Goal: Task Accomplishment & Management: Manage account settings

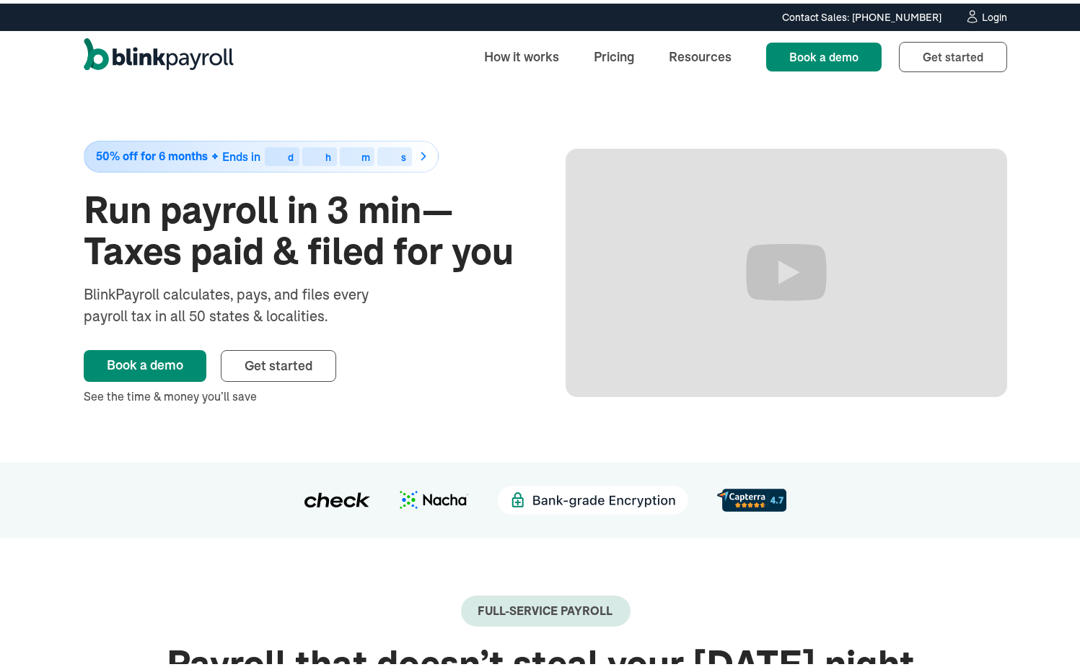
click at [134, 499] on div at bounding box center [546, 496] width 1034 height 29
click at [141, 504] on div at bounding box center [546, 496] width 1034 height 29
click at [975, 17] on link "Login" at bounding box center [986, 14] width 43 height 16
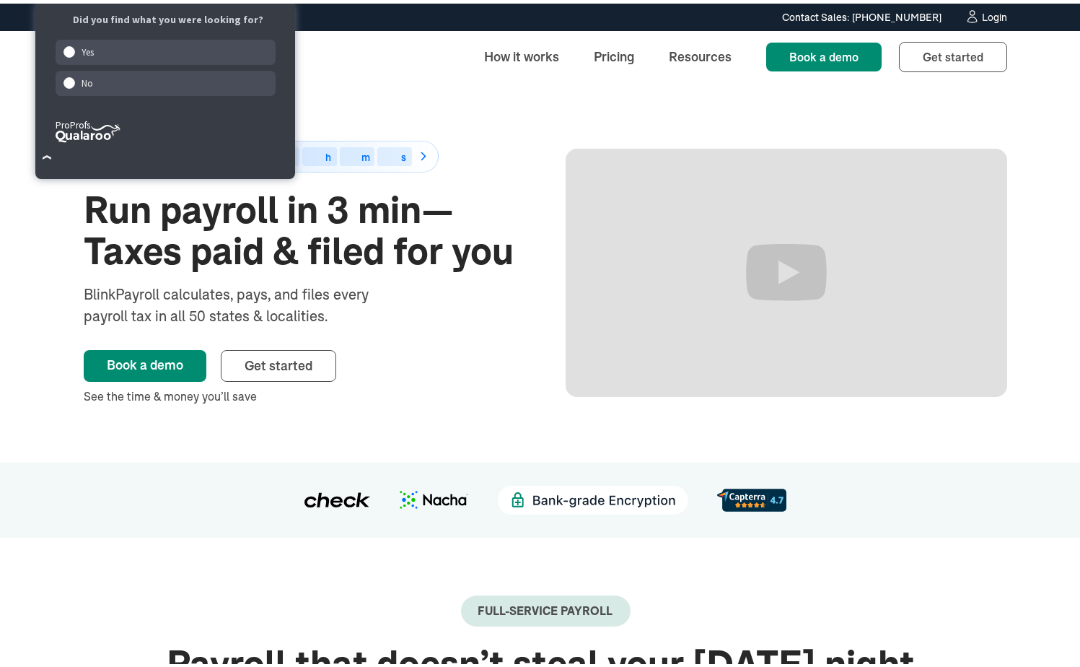
click at [982, 13] on div "Login" at bounding box center [994, 14] width 25 height 10
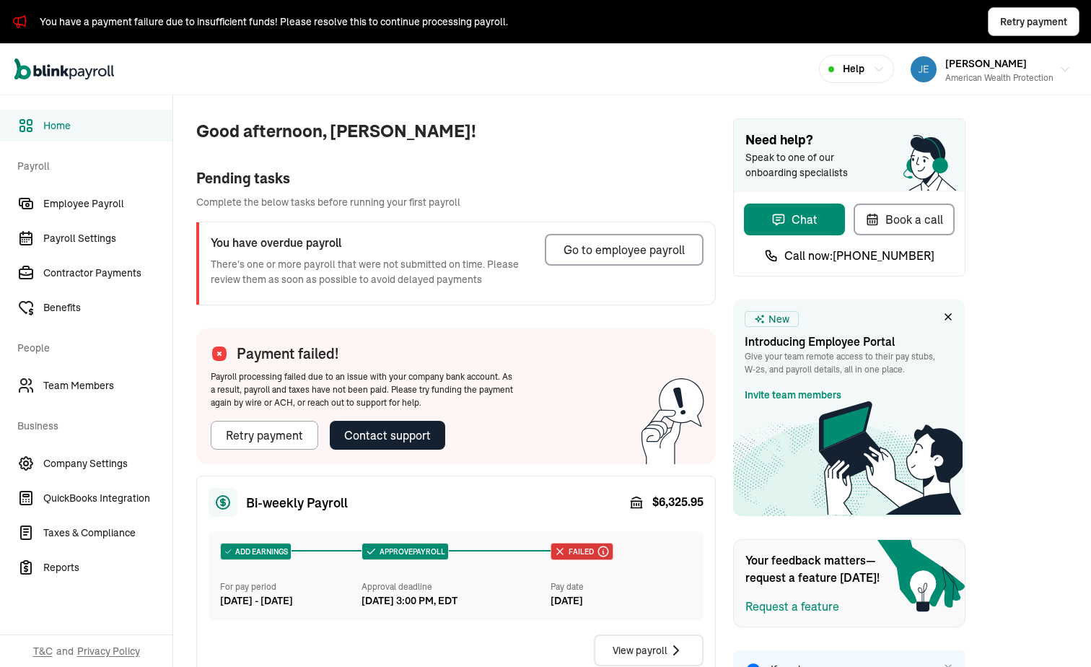
click at [256, 181] on div "Pending tasks" at bounding box center [456, 178] width 520 height 22
click at [108, 456] on span "Company Settings" at bounding box center [107, 463] width 129 height 15
click at [31, 465] on icon "Sidebar" at bounding box center [25, 463] width 13 height 13
click at [74, 466] on span "Company Settings" at bounding box center [107, 463] width 129 height 15
click at [108, 456] on span "Company Settings" at bounding box center [107, 463] width 129 height 15
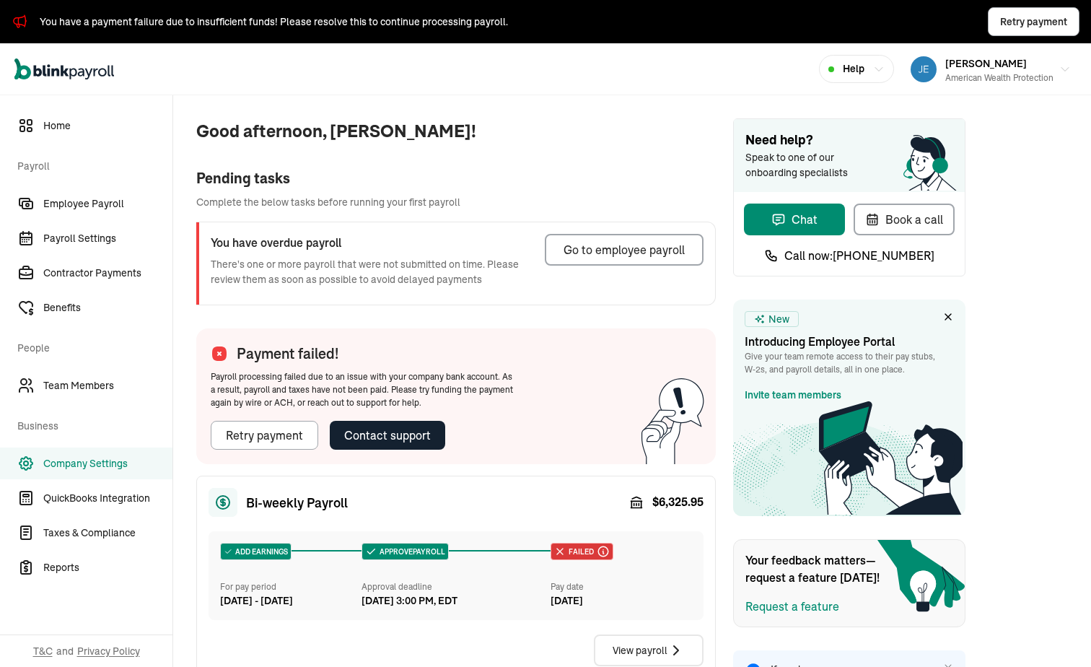
click at [31, 465] on icon "Sidebar" at bounding box center [25, 463] width 13 height 13
click at [74, 466] on span "Company Settings" at bounding box center [107, 463] width 129 height 15
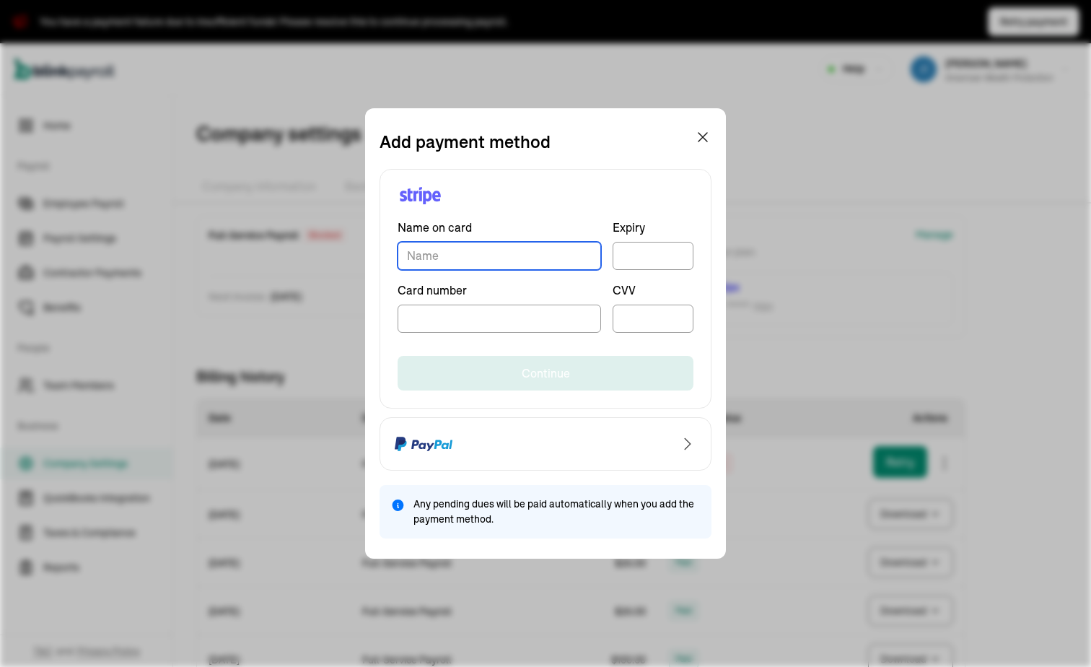
click at [520, 253] on input "TextInput" at bounding box center [500, 256] width 204 height 28
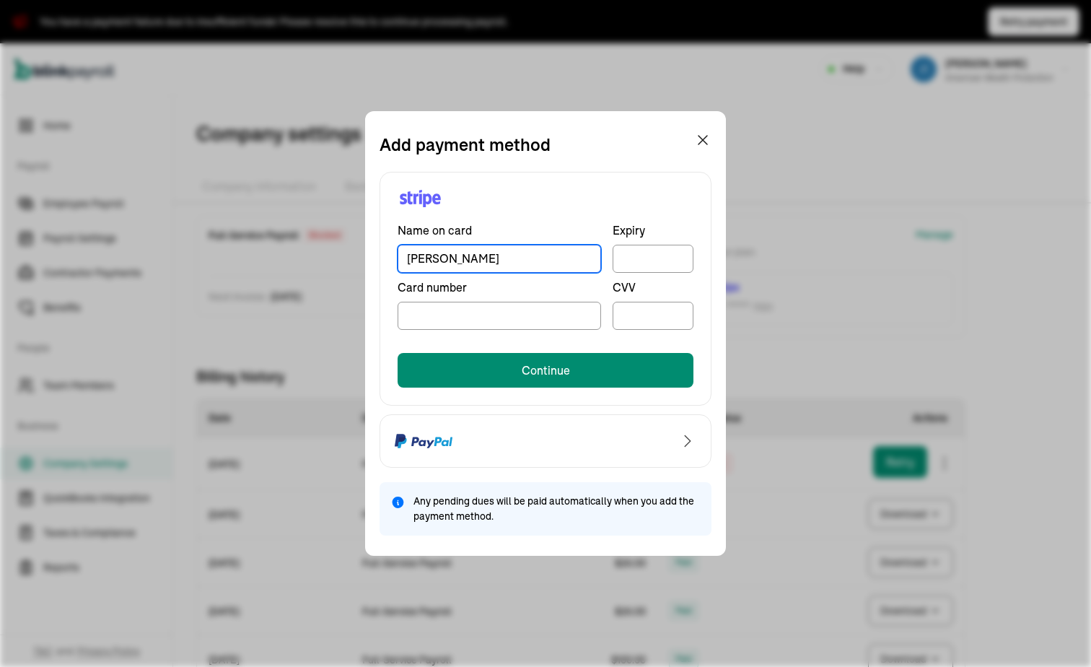
type input "[PERSON_NAME]"
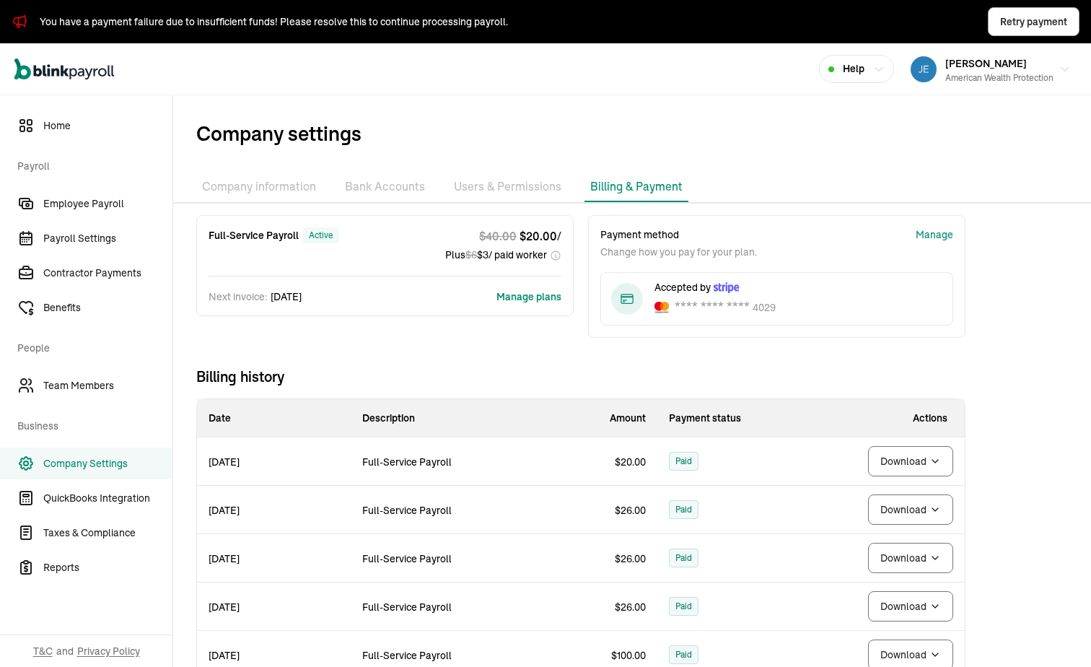
click at [289, 349] on div "Full-Service Payroll active $ 40.00 $ 20.00 / Plus $ 6 $ 3 / paid worker Next i…" at bounding box center [581, 531] width 816 height 632
click at [69, 194] on link "Employee Payroll" at bounding box center [86, 204] width 173 height 32
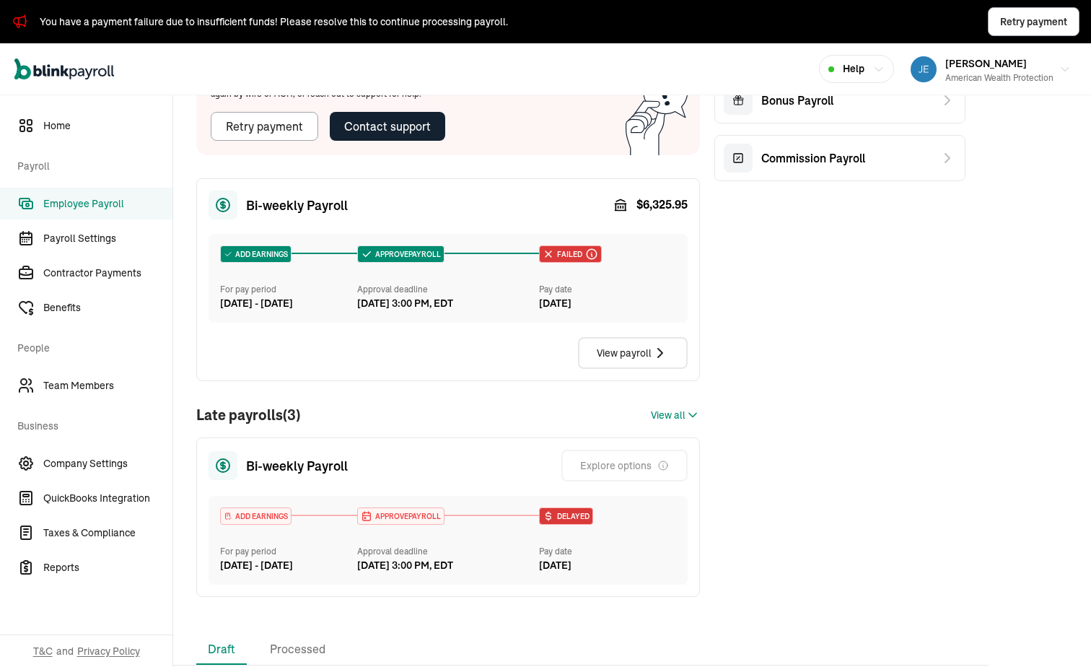
scroll to position [144, 0]
click at [589, 301] on div "[DATE]" at bounding box center [607, 302] width 137 height 15
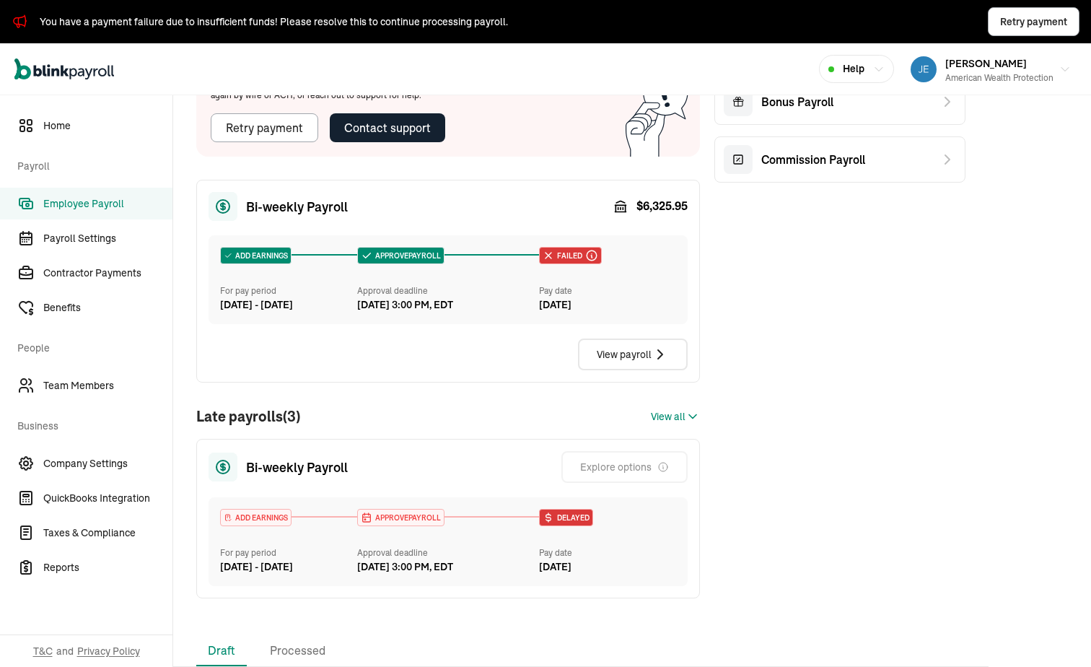
scroll to position [333, 0]
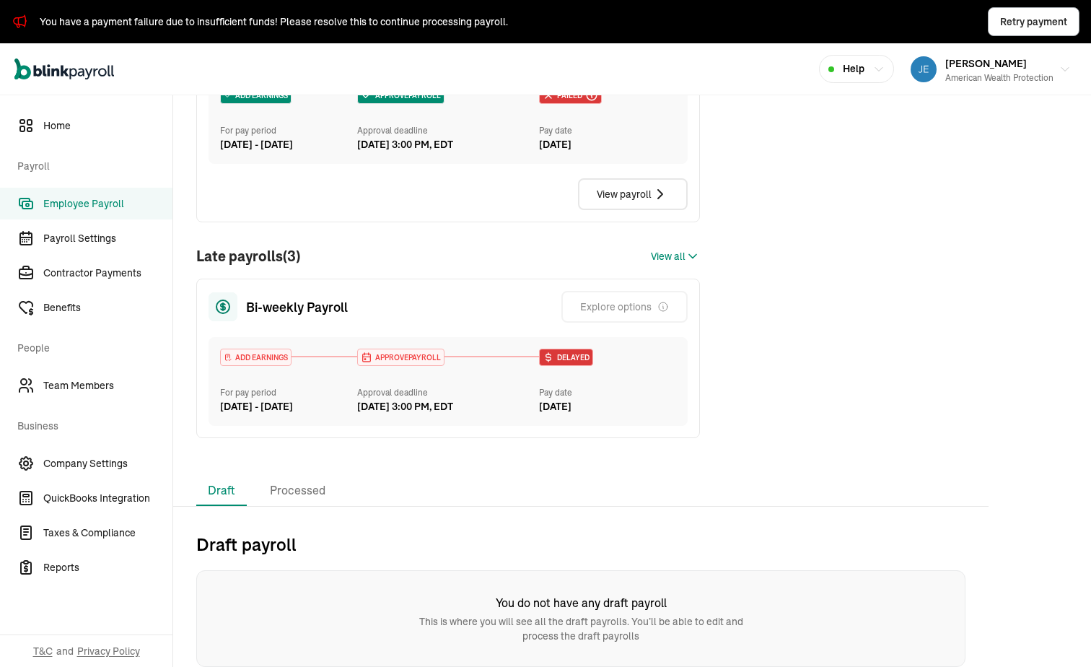
click at [515, 363] on div "APPROVE PAYROLL Approval deadline [DATE] 3:00 PM, EDT" at bounding box center [448, 382] width 183 height 66
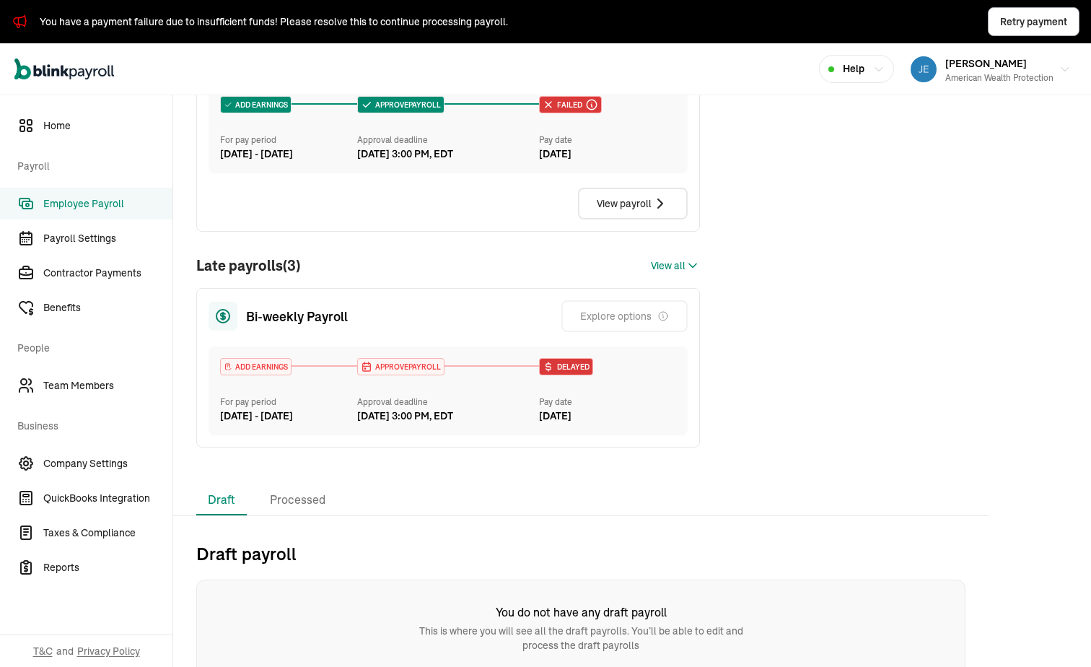
scroll to position [261, 0]
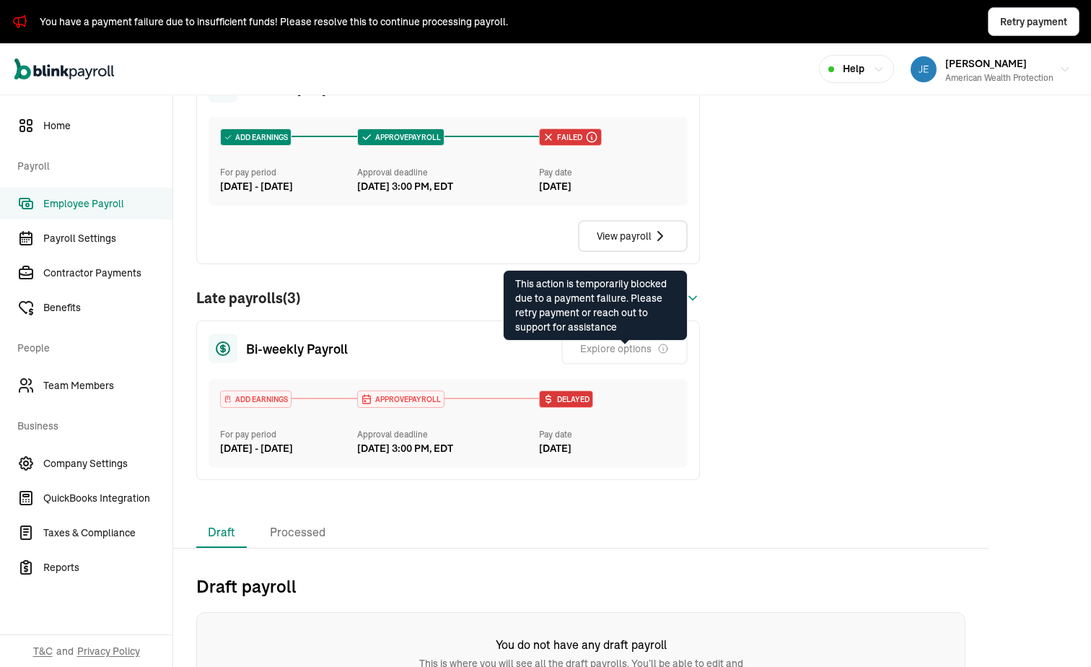
click at [742, 352] on div "Payment failed! Payroll processing failed due to an issue with your company ban…" at bounding box center [580, 203] width 769 height 601
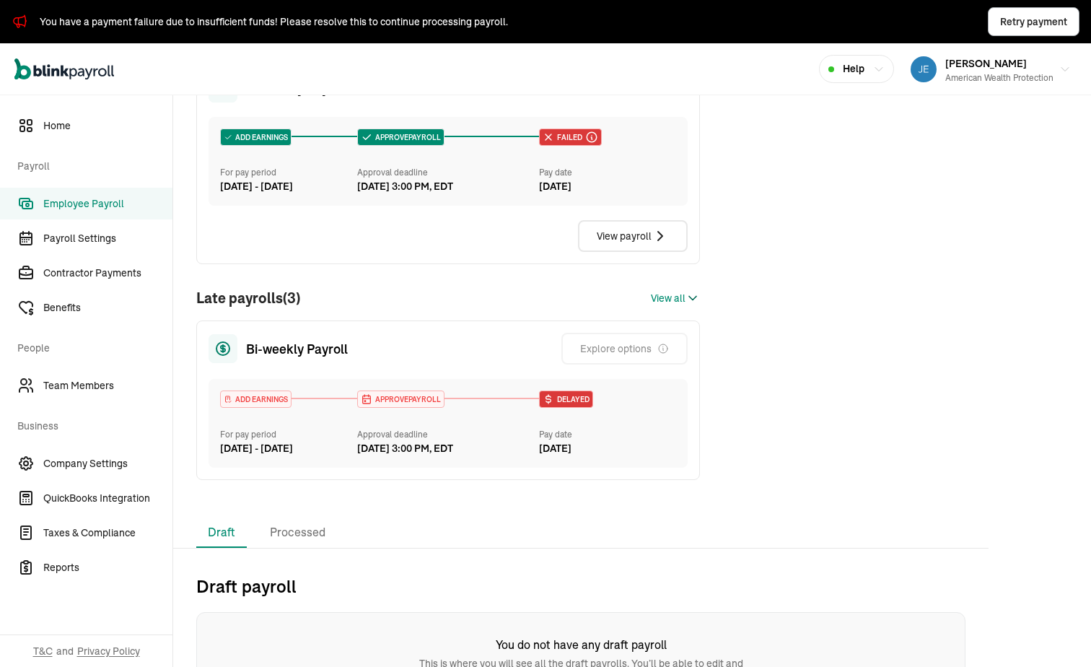
click at [684, 306] on span "View all" at bounding box center [668, 298] width 35 height 15
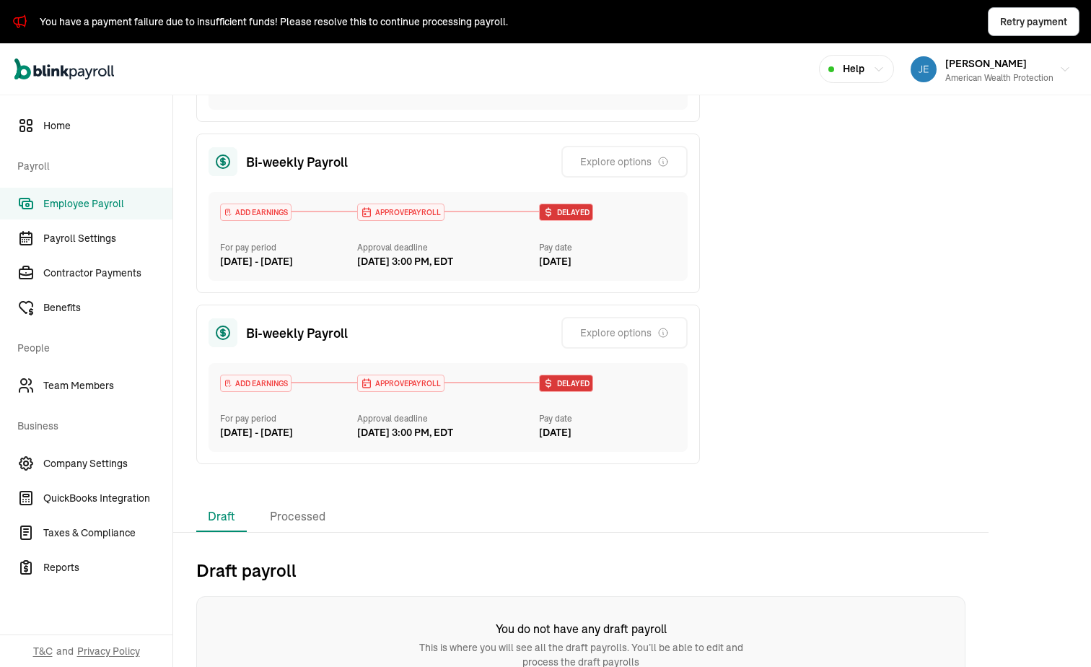
scroll to position [694, 0]
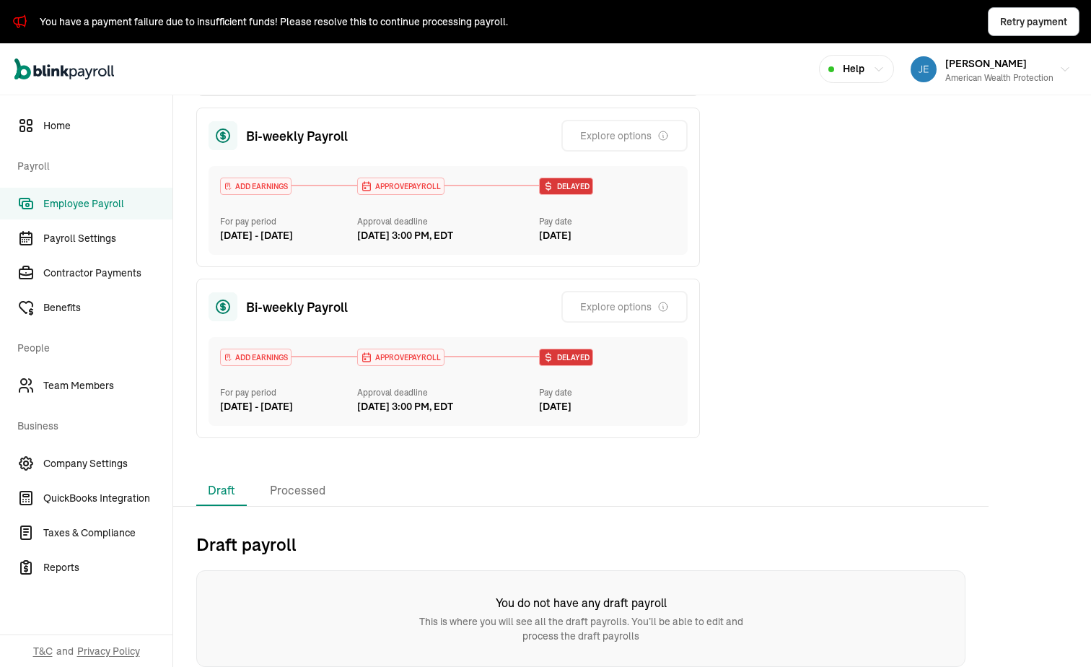
click at [389, 311] on div "Bi-weekly Payroll Explore options" at bounding box center [448, 307] width 479 height 32
click at [401, 364] on div "APPROVE PAYROLL Approval deadline [DATE] 3:00 PM, EDT" at bounding box center [448, 382] width 183 height 66
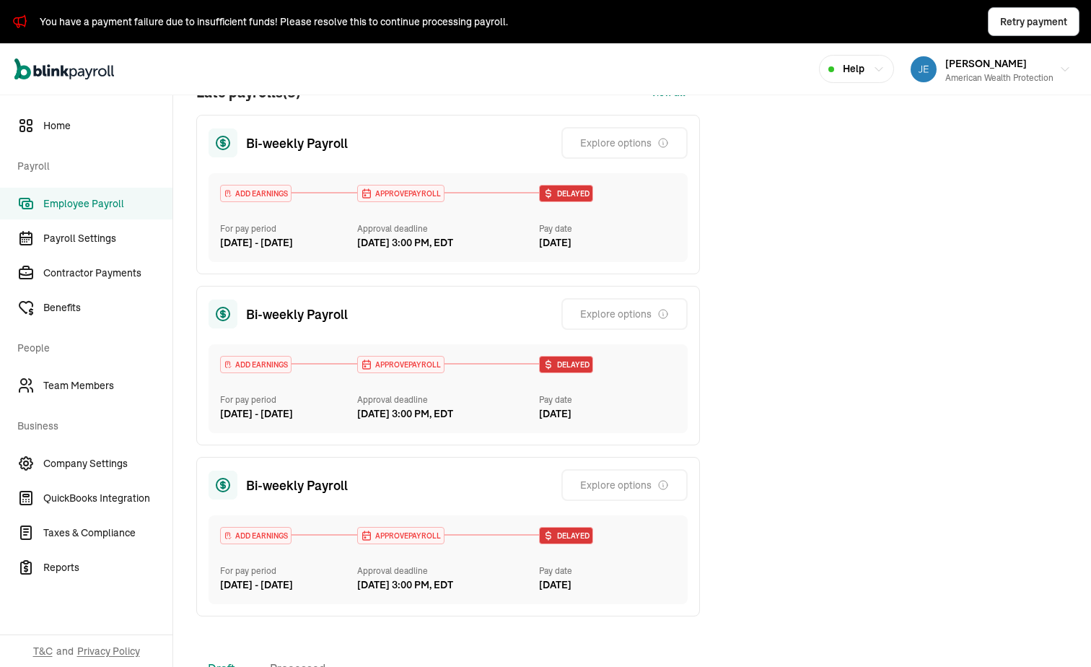
scroll to position [116, 0]
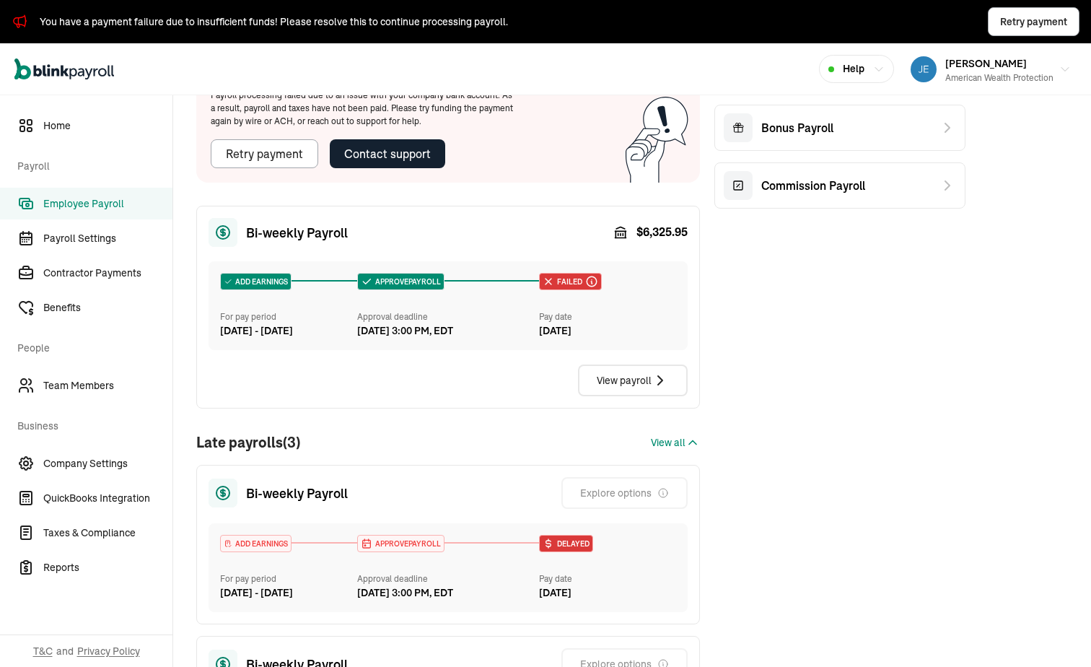
click at [105, 202] on span "Employee Payroll" at bounding box center [107, 203] width 129 height 15
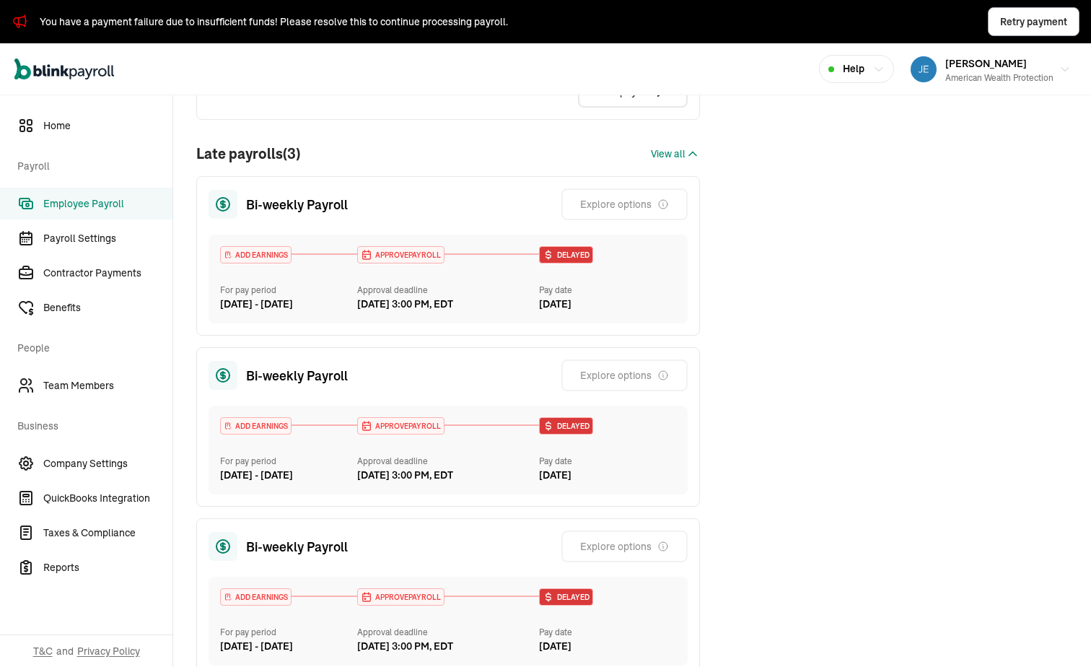
scroll to position [705, 0]
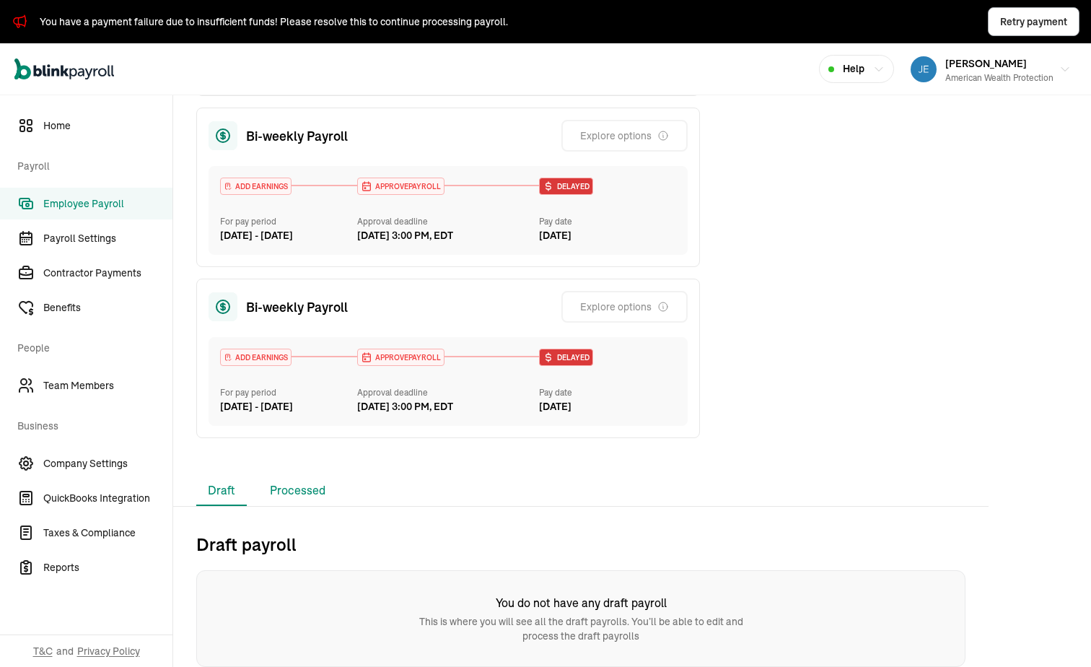
click at [288, 477] on li "Processed" at bounding box center [297, 491] width 79 height 30
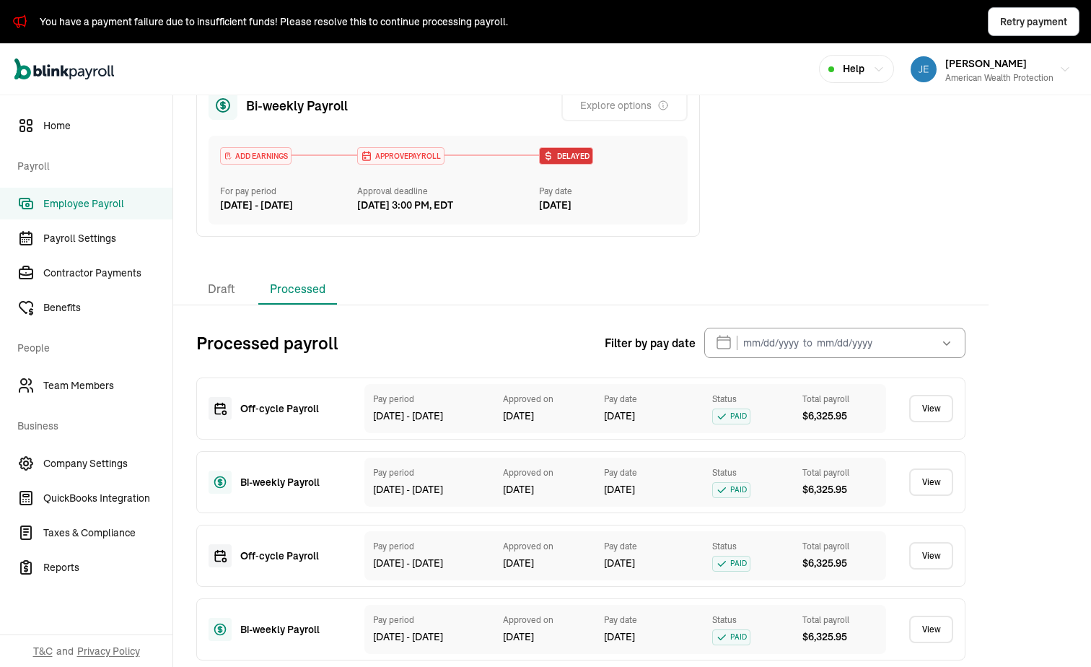
scroll to position [1138, 0]
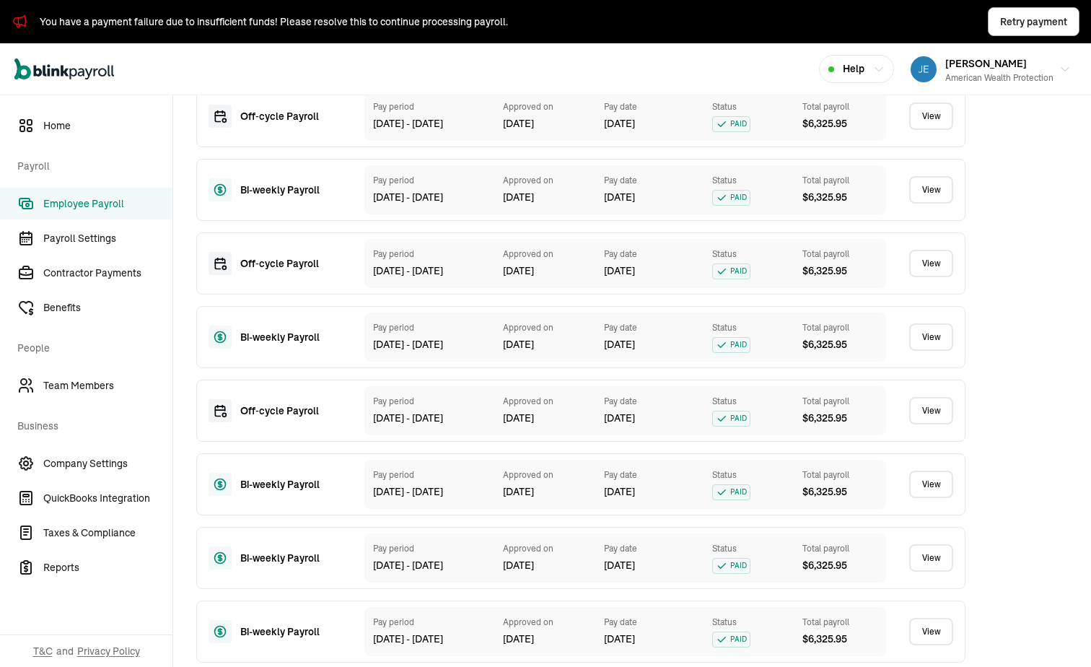
click at [416, 131] on div "[DATE] - [DATE]" at bounding box center [430, 123] width 115 height 15
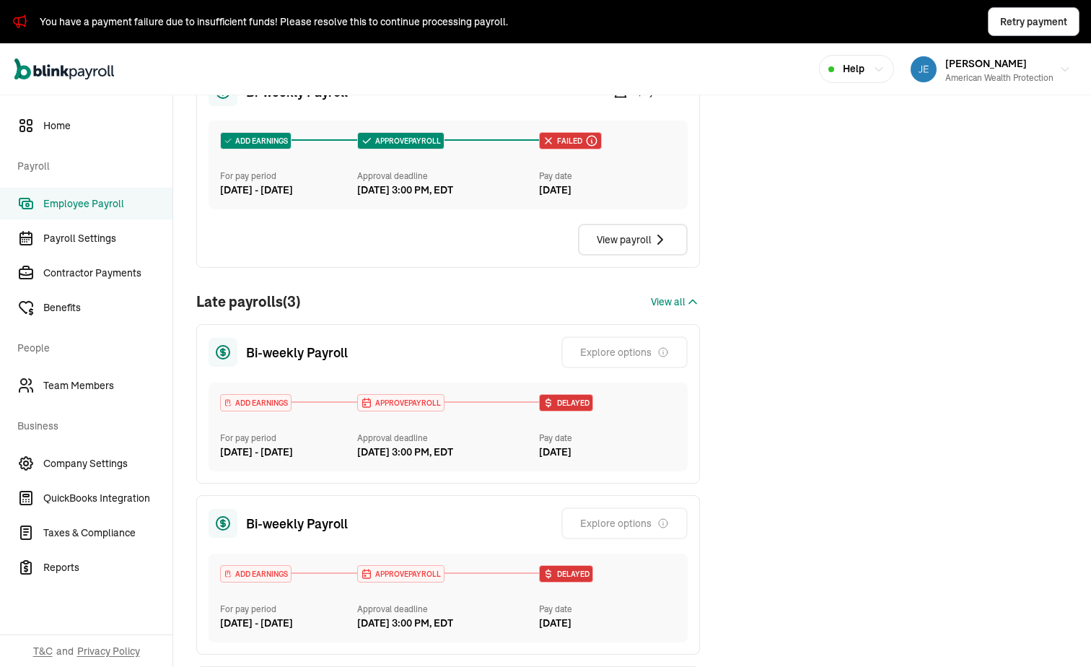
scroll to position [0, 0]
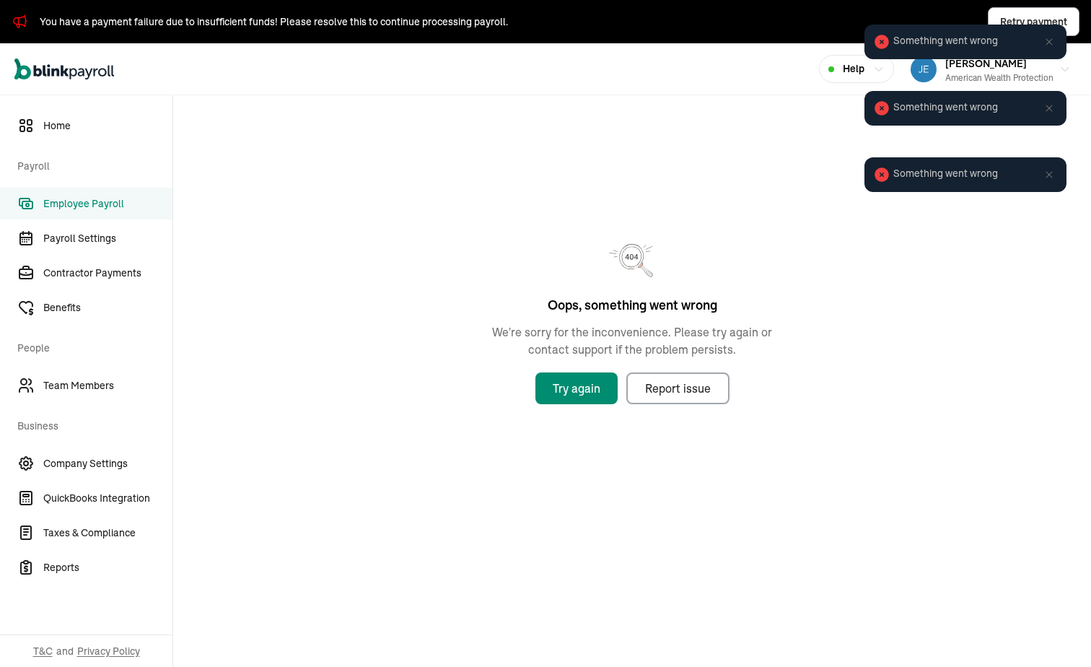
click at [1052, 40] on icon at bounding box center [1050, 42] width 12 height 12
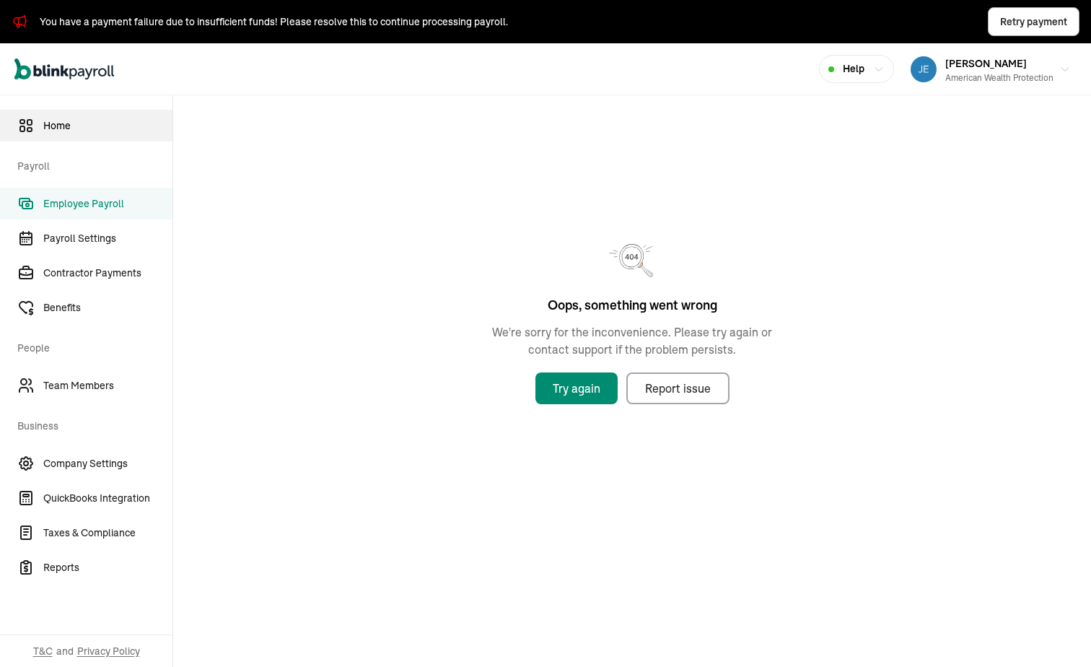
click at [60, 115] on link "Home" at bounding box center [86, 126] width 173 height 32
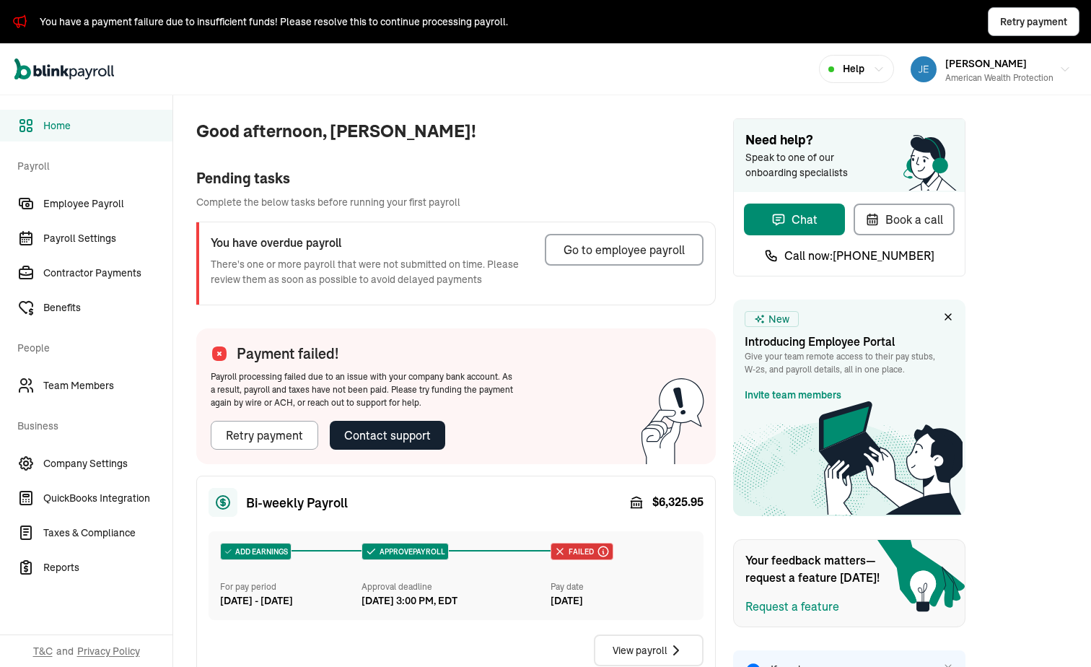
click at [486, 10] on div "You have a payment failure due to insufficient funds! Please resolve this to co…" at bounding box center [560, 21] width 1040 height 29
click at [491, 15] on div "You have a payment failure due to insufficient funds! Please resolve this to co…" at bounding box center [274, 21] width 468 height 15
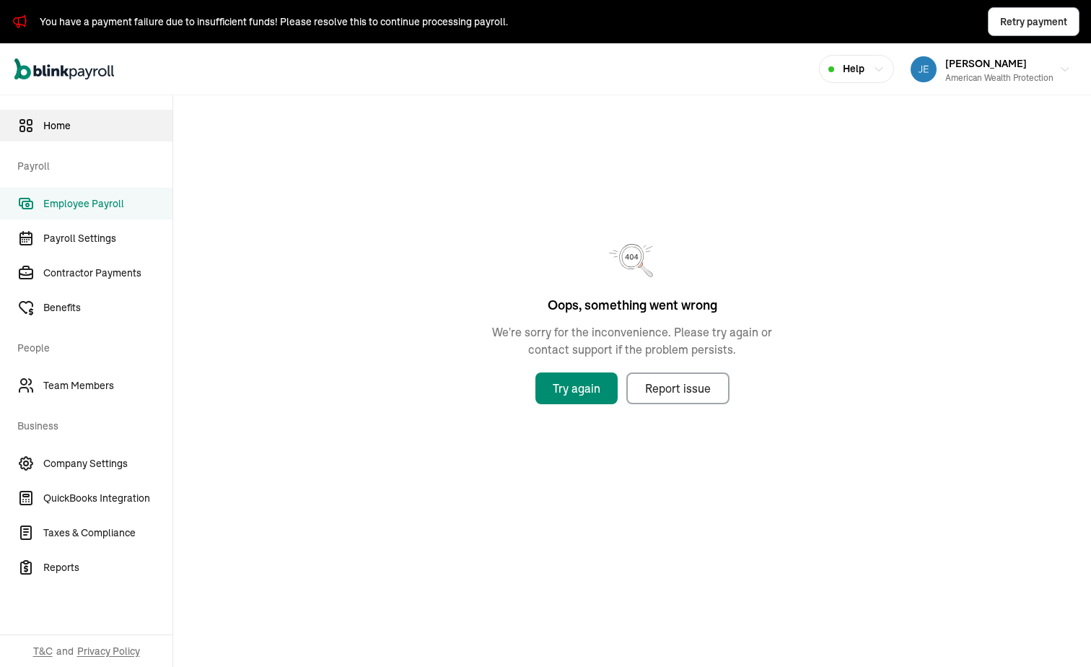
click at [77, 113] on link "Home" at bounding box center [86, 126] width 173 height 32
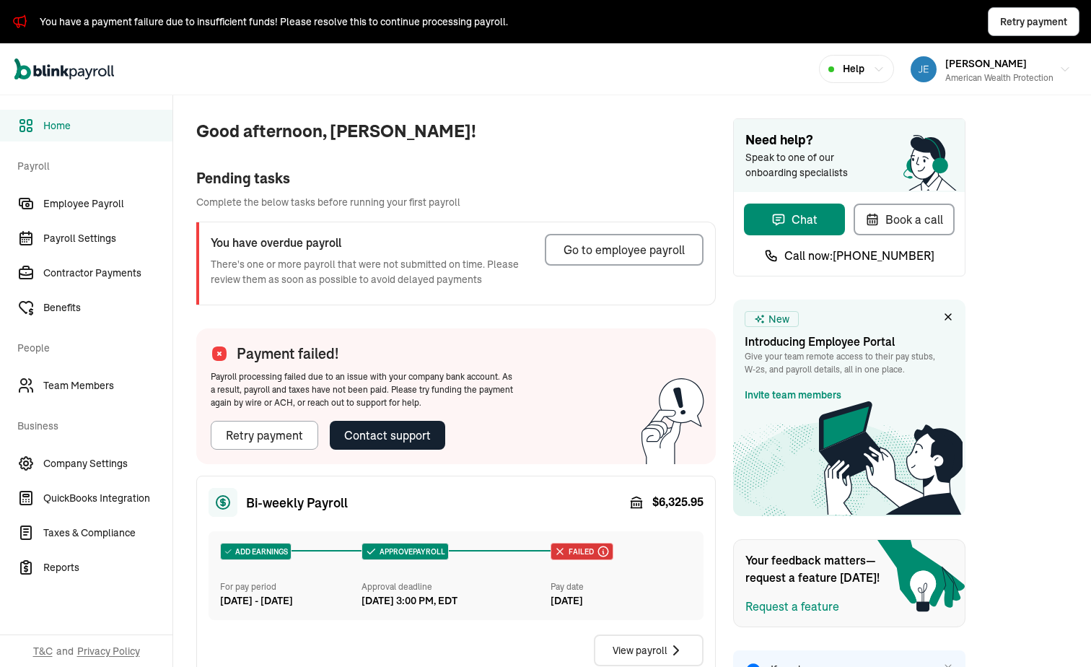
click at [714, 230] on div "You have overdue payroll There's one or more payroll that were not submitted on…" at bounding box center [455, 263] width 519 height 82
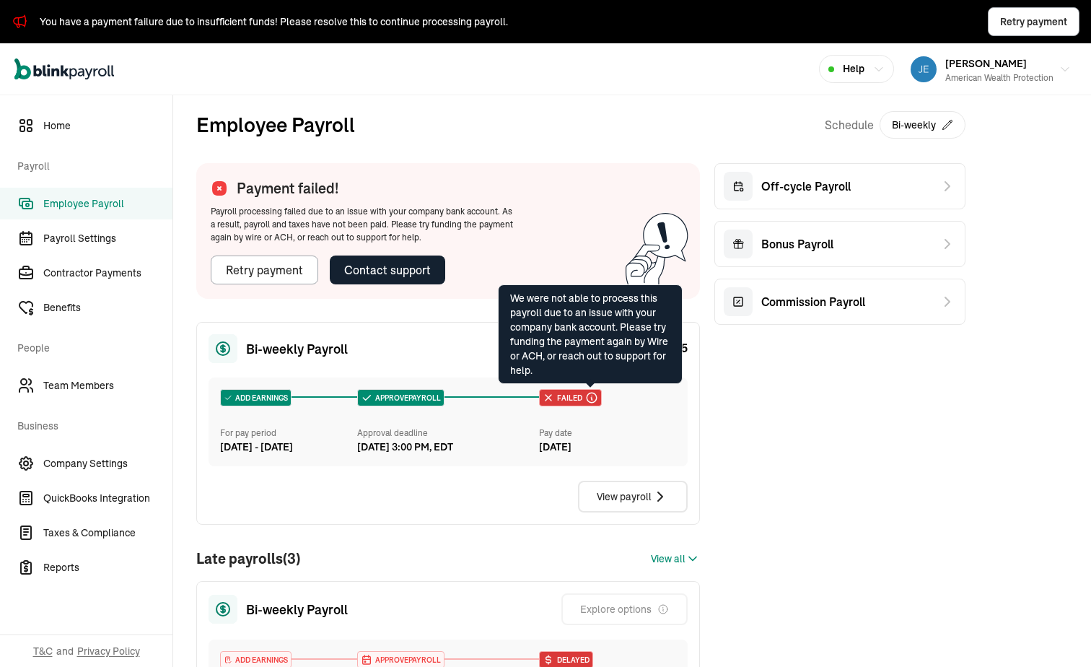
click at [589, 396] on icon at bounding box center [591, 397] width 13 height 13
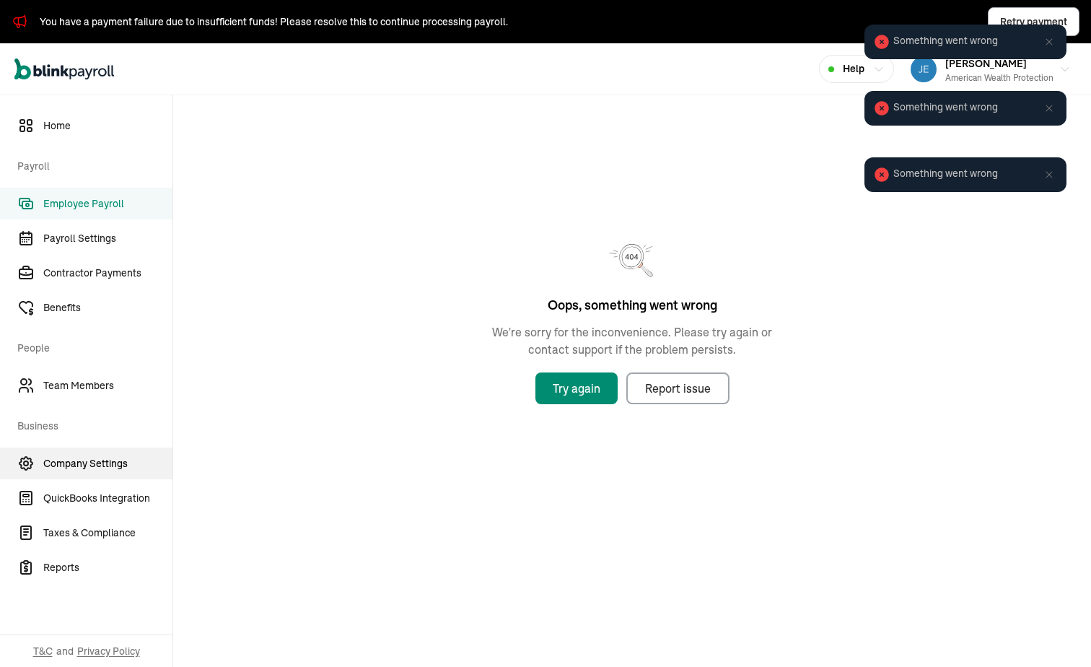
click at [85, 470] on span "Company Settings" at bounding box center [107, 463] width 129 height 15
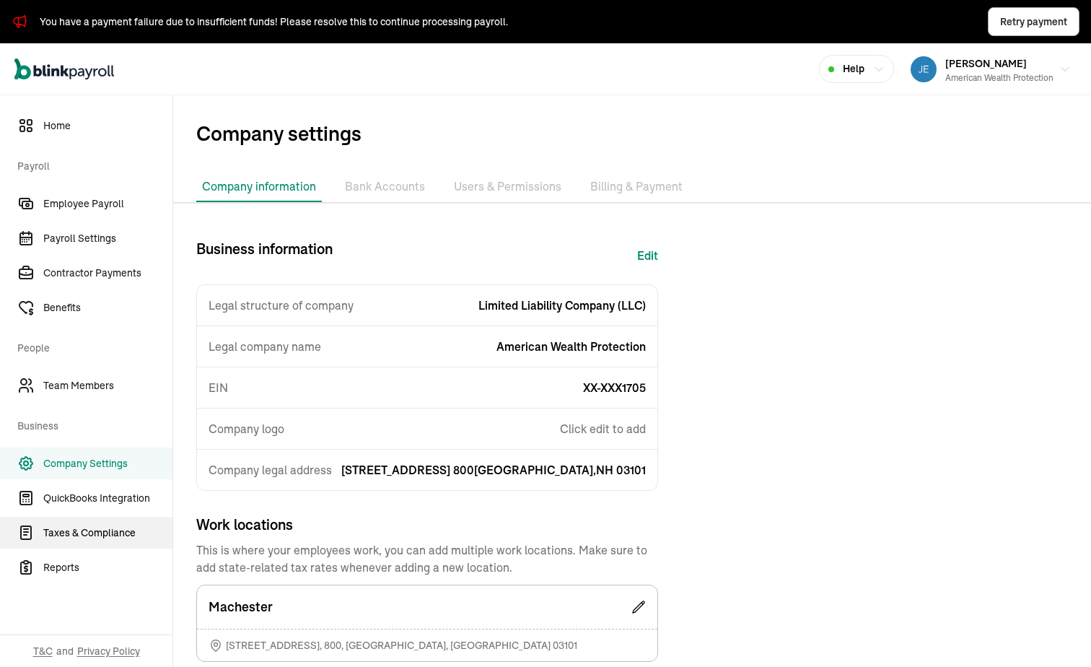
click at [98, 529] on span "Taxes & Compliance" at bounding box center [107, 532] width 129 height 15
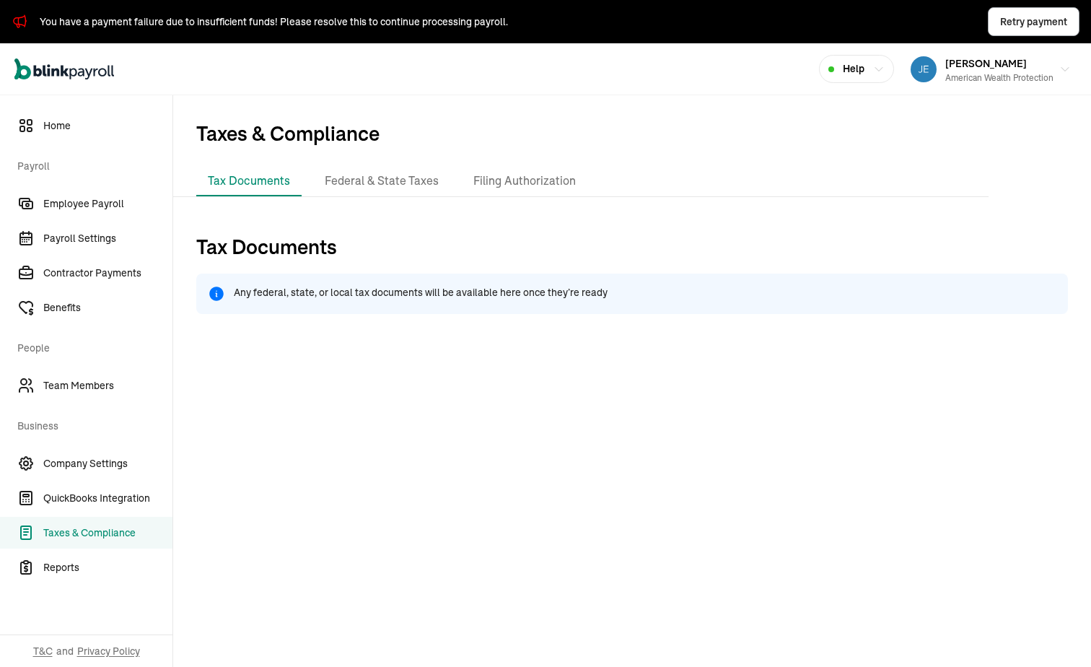
click at [397, 281] on div "Any federal, state, or local tax documents will be available here once they’re …" at bounding box center [632, 294] width 872 height 40
click at [406, 183] on li "Federal & State Taxes" at bounding box center [381, 181] width 137 height 30
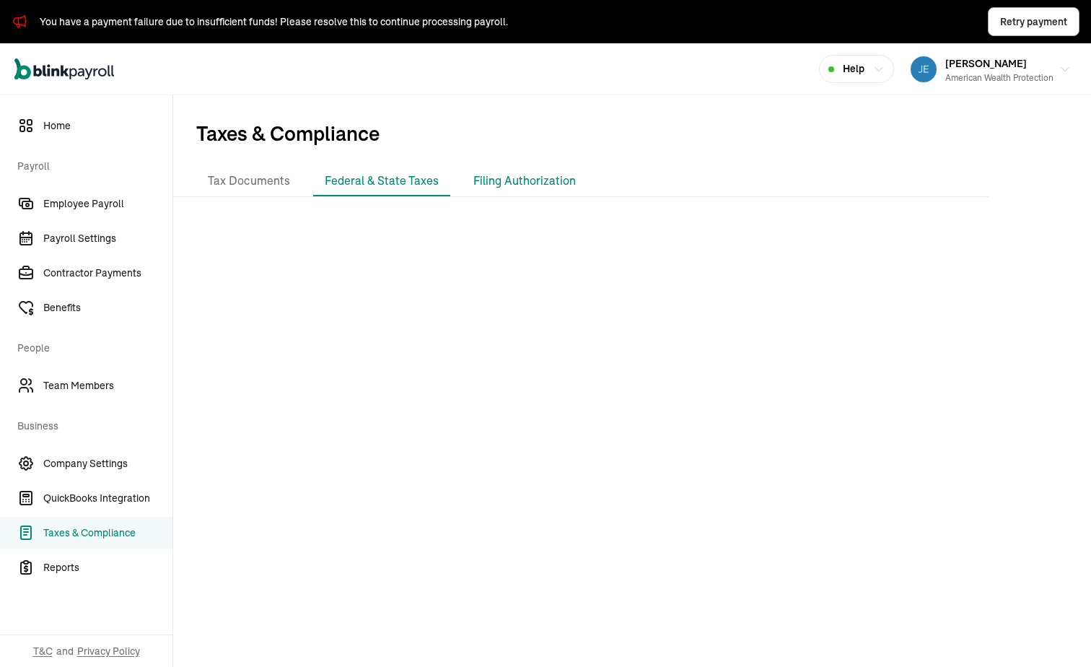
click at [538, 183] on li "Filing Authorization" at bounding box center [525, 181] width 126 height 30
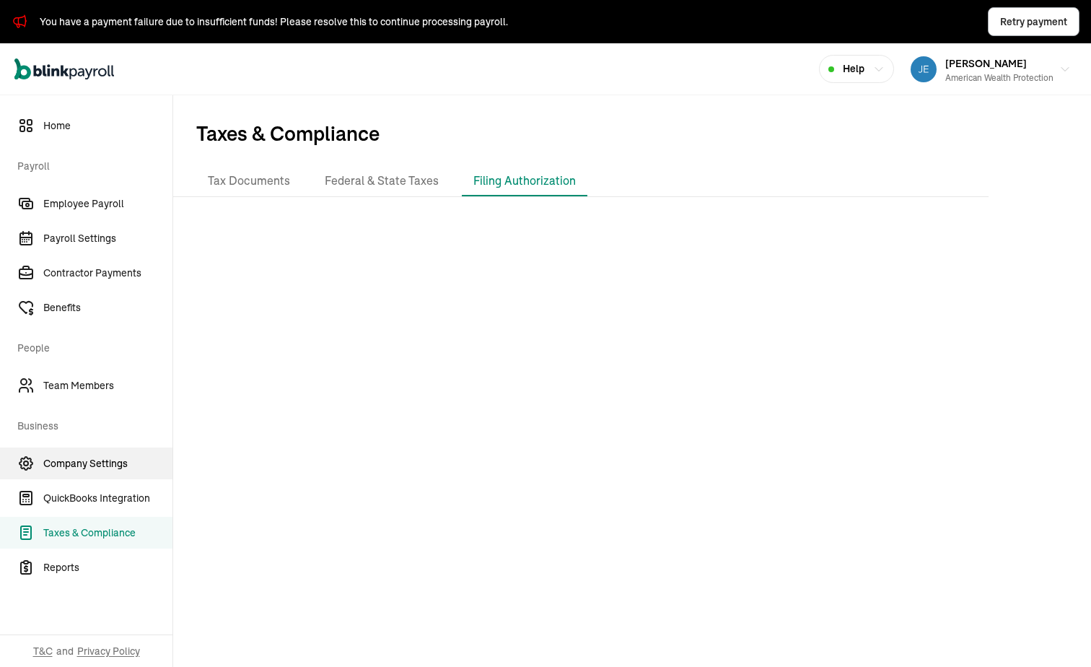
click at [92, 466] on span "Company Settings" at bounding box center [107, 463] width 129 height 15
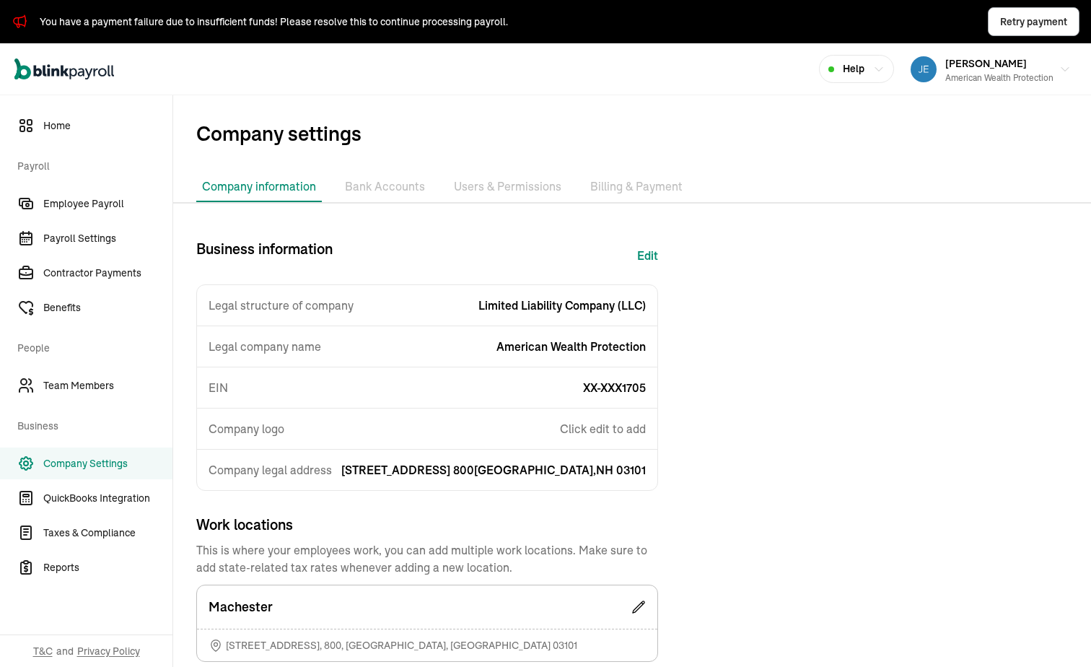
click at [593, 188] on li "Billing & Payment" at bounding box center [637, 187] width 104 height 30
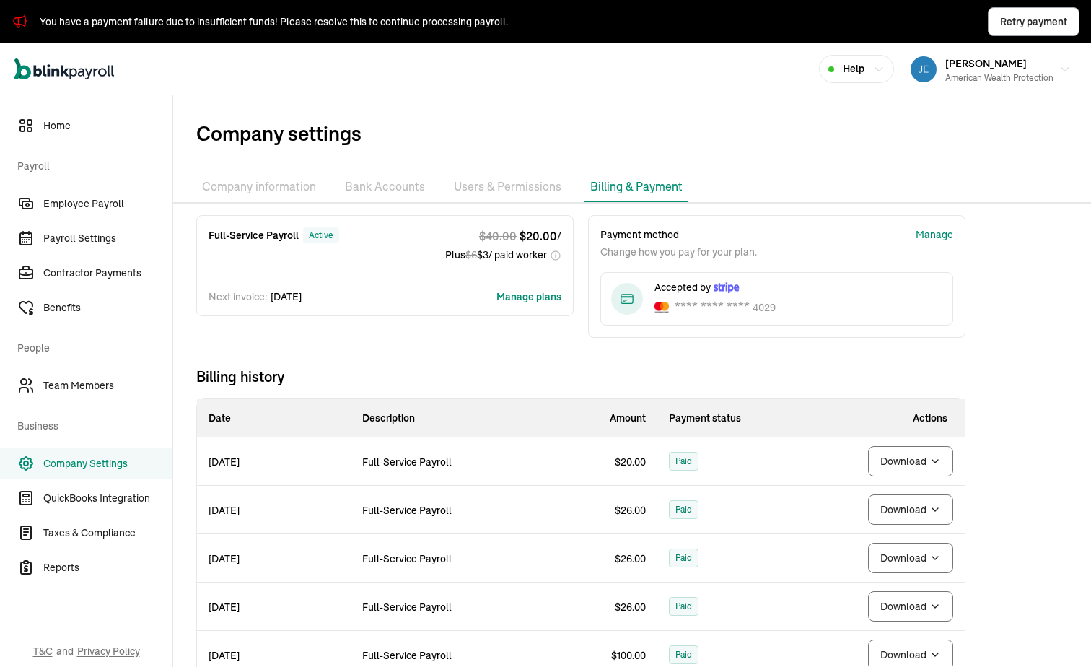
click at [585, 374] on span "Billing history" at bounding box center [580, 377] width 769 height 20
click at [770, 364] on div "Full-Service Payroll active $ 40.00 $ 20.00 / Plus $ 6 $ 3 / paid worker Next i…" at bounding box center [581, 531] width 816 height 632
click at [50, 206] on span "Employee Payroll" at bounding box center [107, 203] width 129 height 15
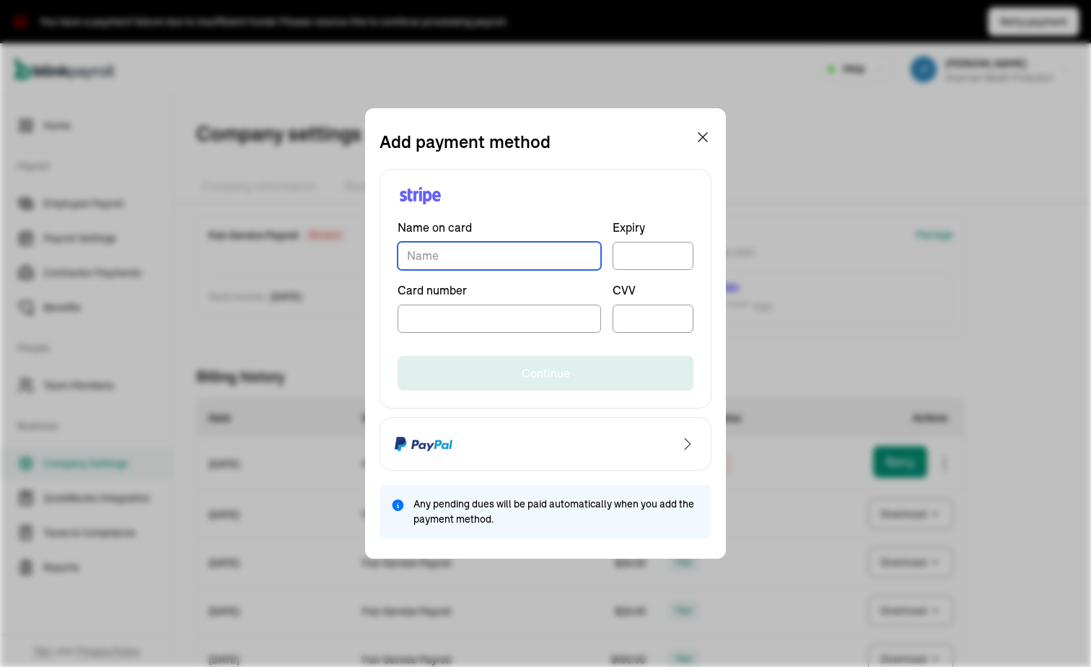
click at [520, 253] on input "TextInput" at bounding box center [500, 256] width 204 height 28
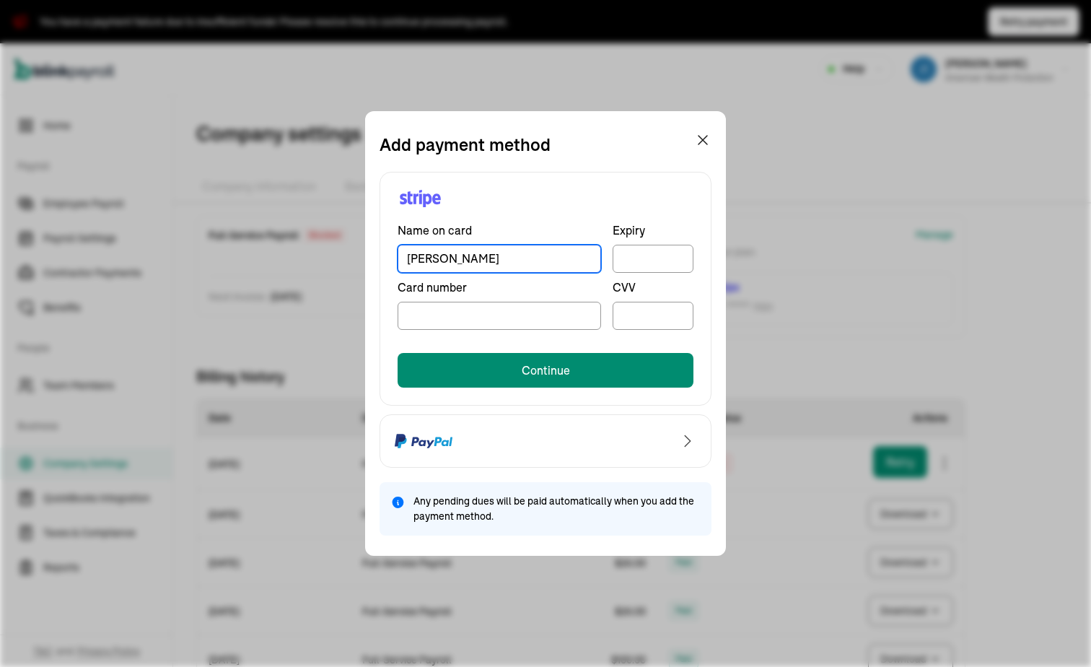
type input "[PERSON_NAME]"
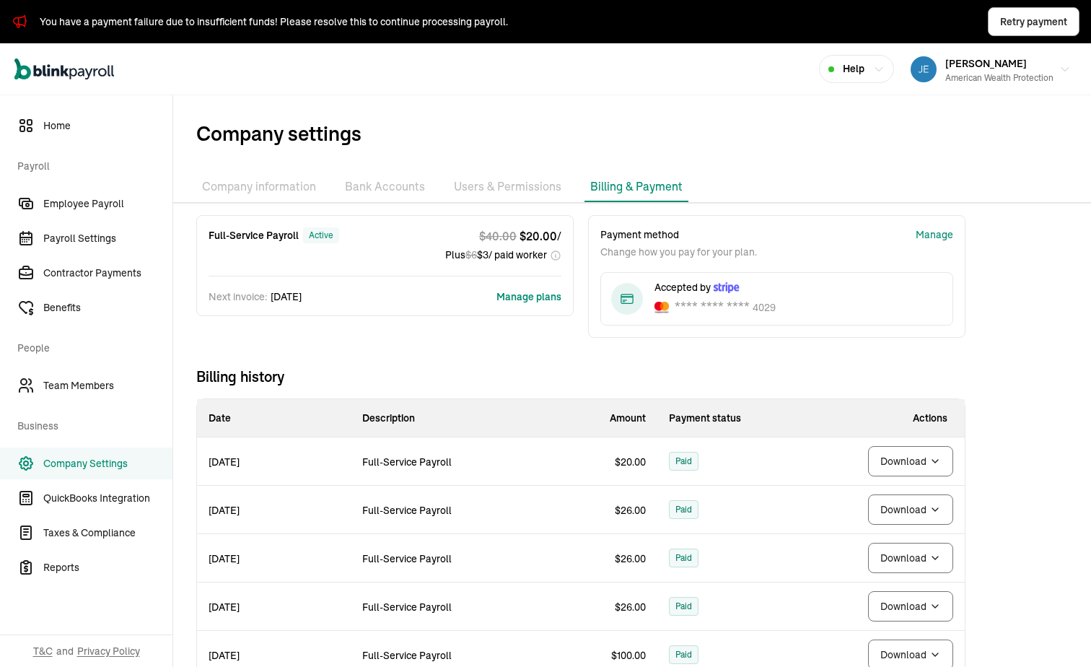
click at [289, 349] on div "Full-Service Payroll active $ 40.00 $ 20.00 / Plus $ 6 $ 3 / paid worker Next i…" at bounding box center [581, 531] width 816 height 632
click at [69, 194] on link "Employee Payroll" at bounding box center [86, 204] width 173 height 32
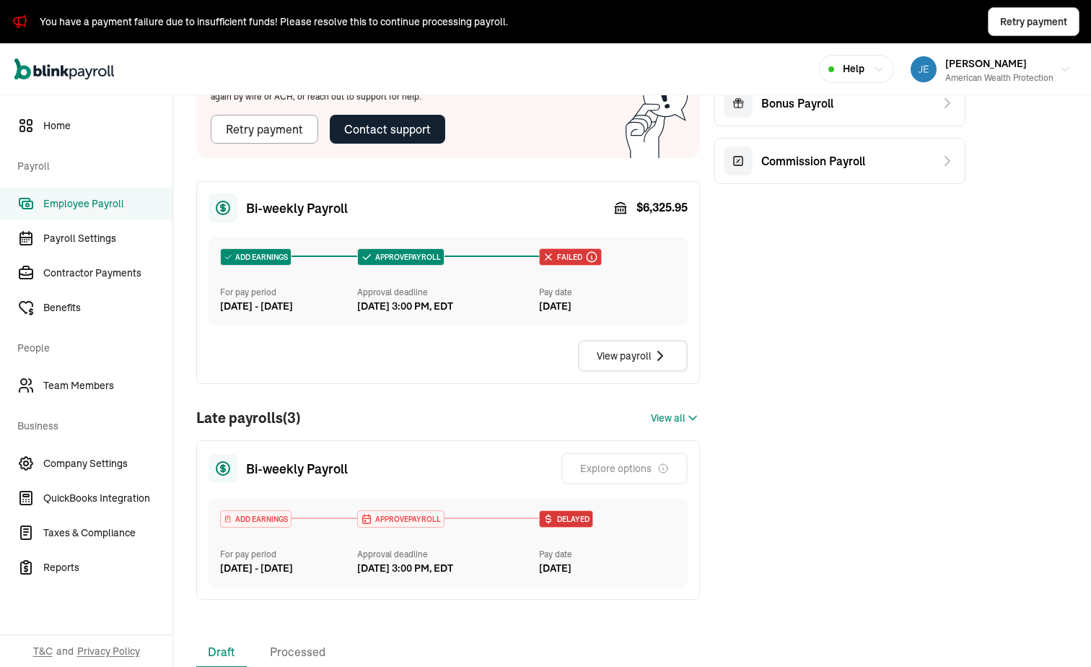
scroll to position [144, 0]
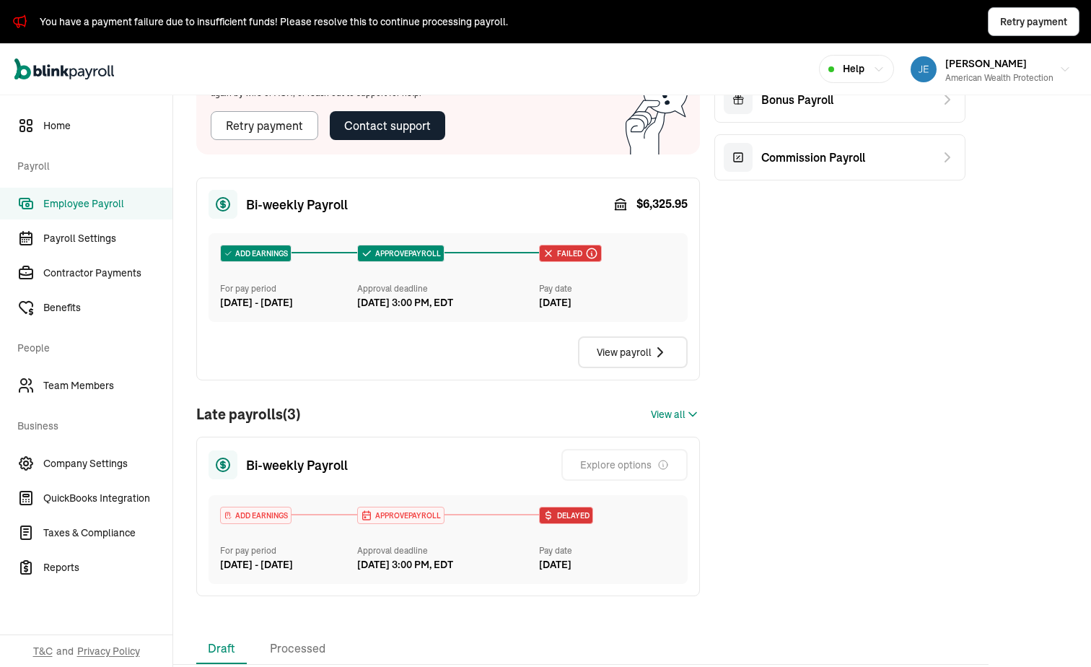
click at [589, 301] on div "[DATE]" at bounding box center [607, 302] width 137 height 15
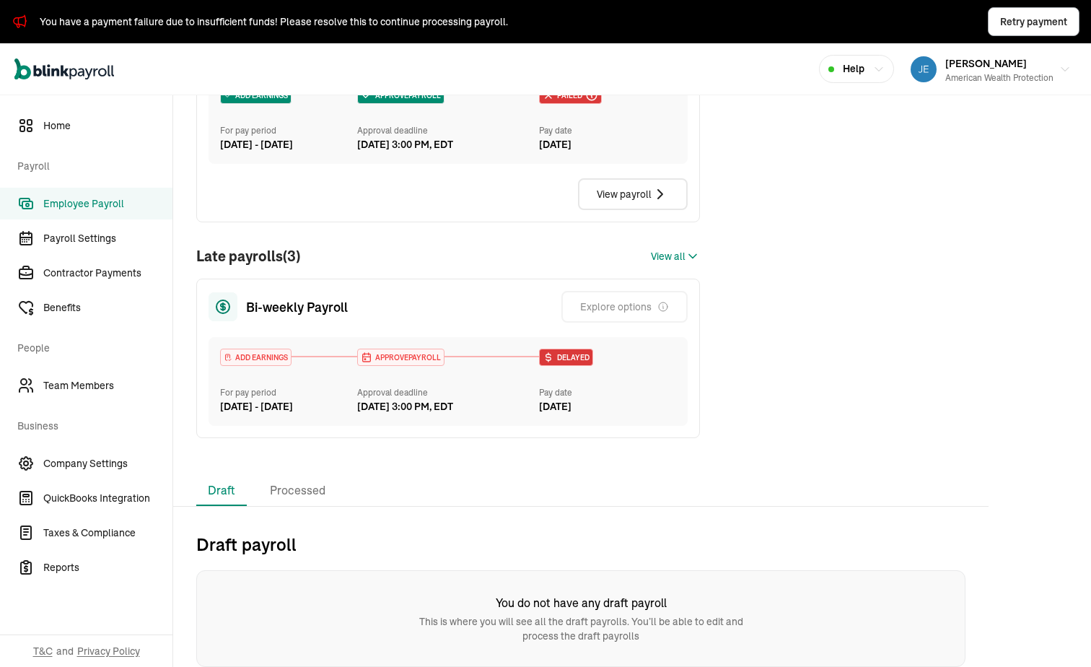
scroll to position [333, 0]
click at [515, 363] on div "APPROVE PAYROLL Approval deadline [DATE] 3:00 PM, EDT" at bounding box center [448, 382] width 183 height 66
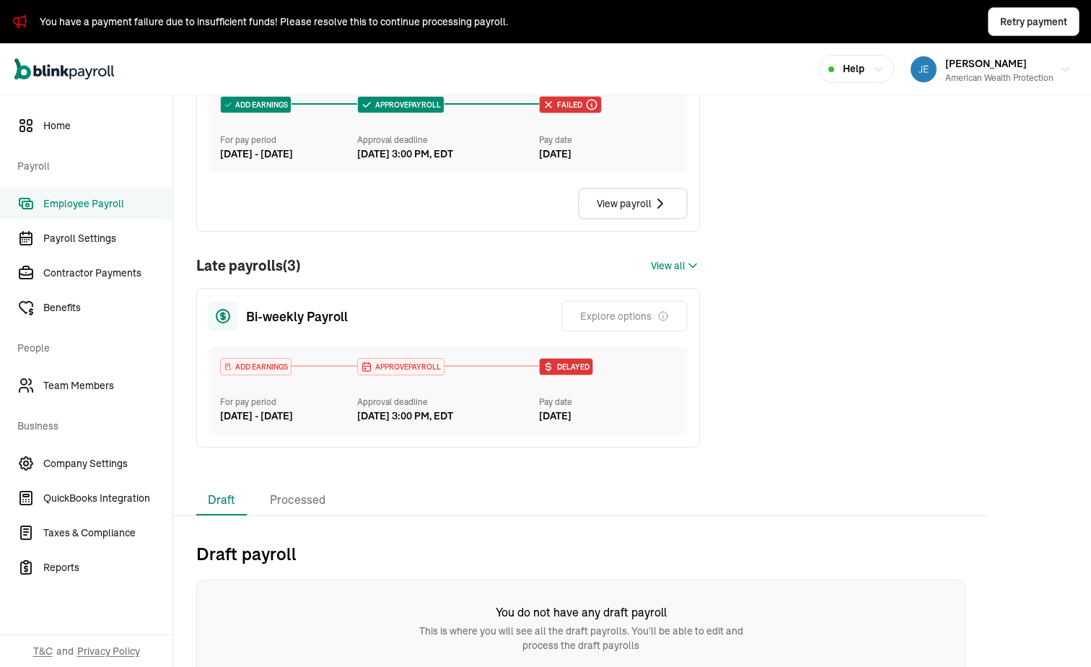
scroll to position [261, 0]
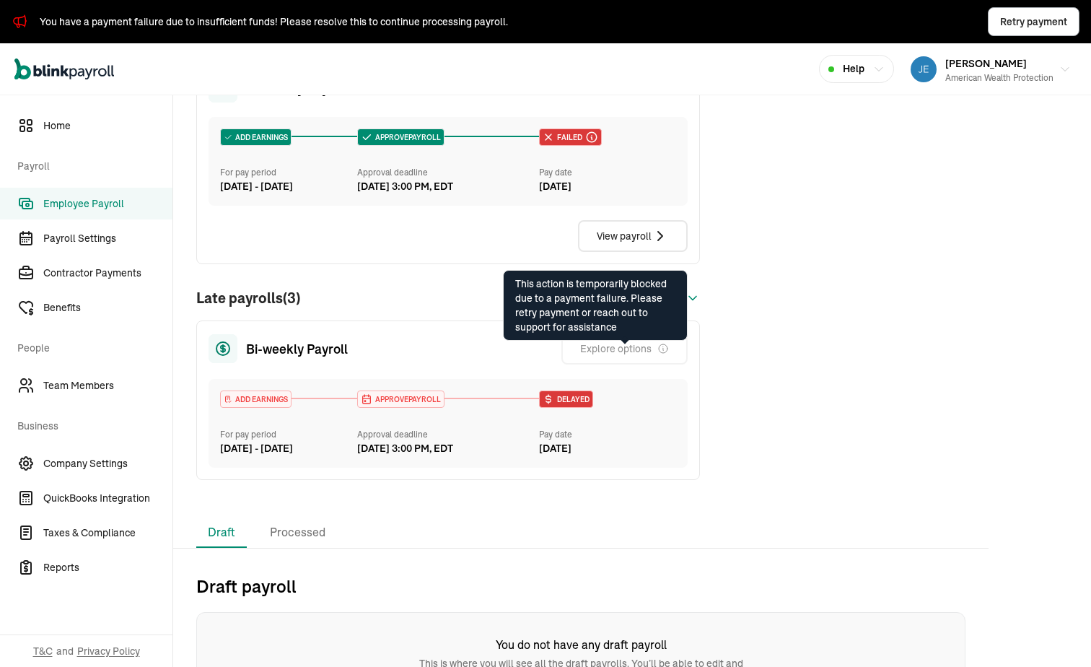
click at [742, 352] on div "Payment failed! Payroll processing failed due to an issue with your company ban…" at bounding box center [580, 203] width 769 height 601
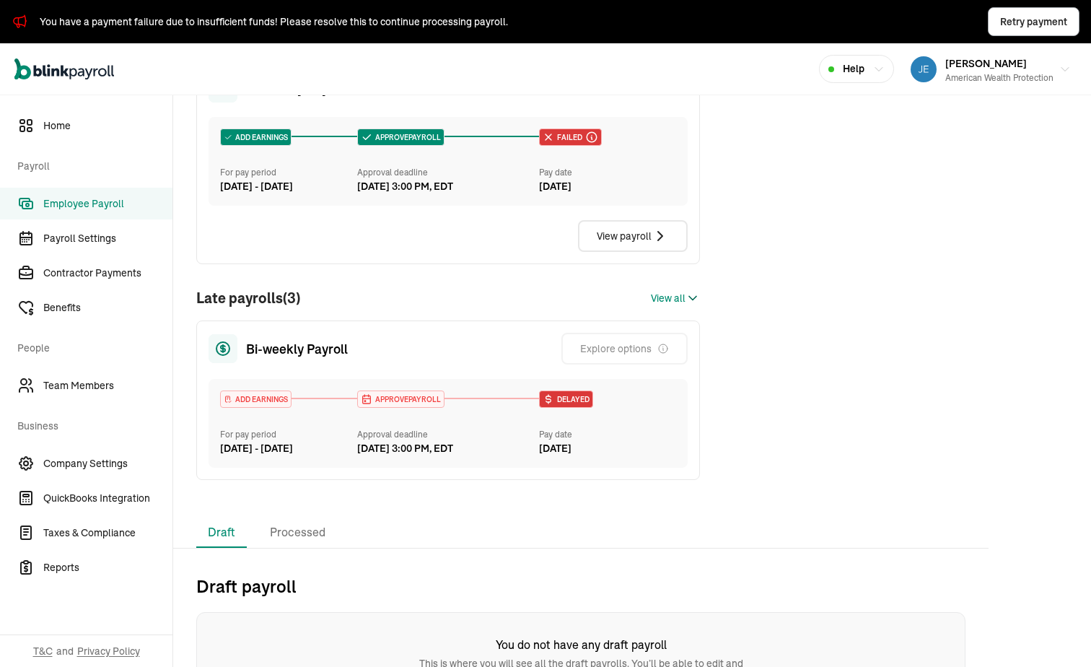
click at [684, 306] on span "View all" at bounding box center [668, 298] width 35 height 15
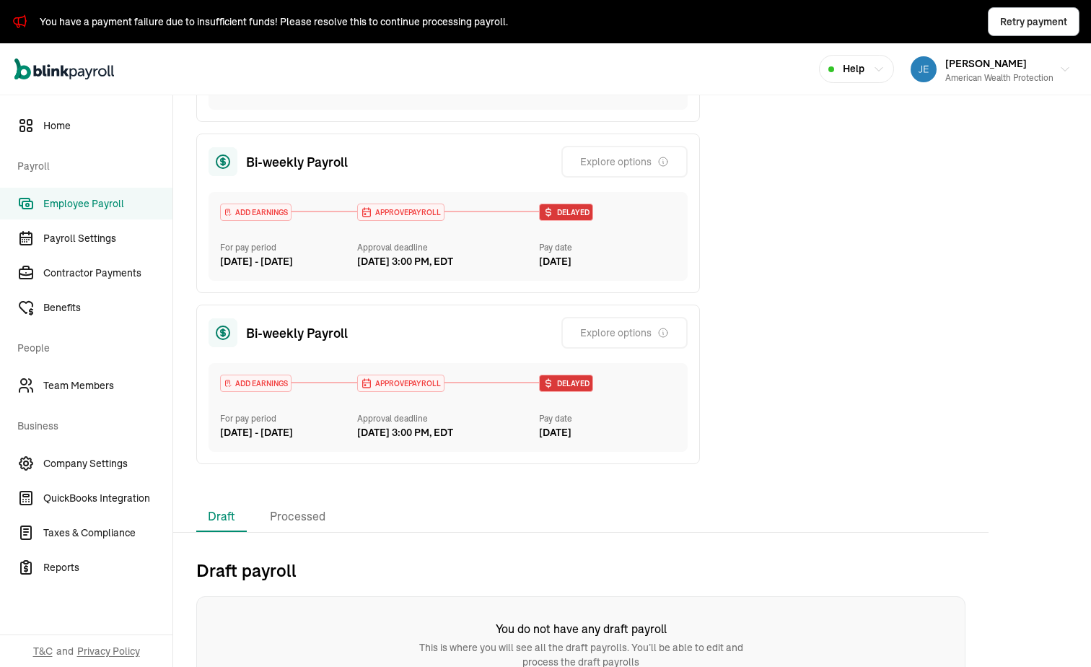
scroll to position [694, 0]
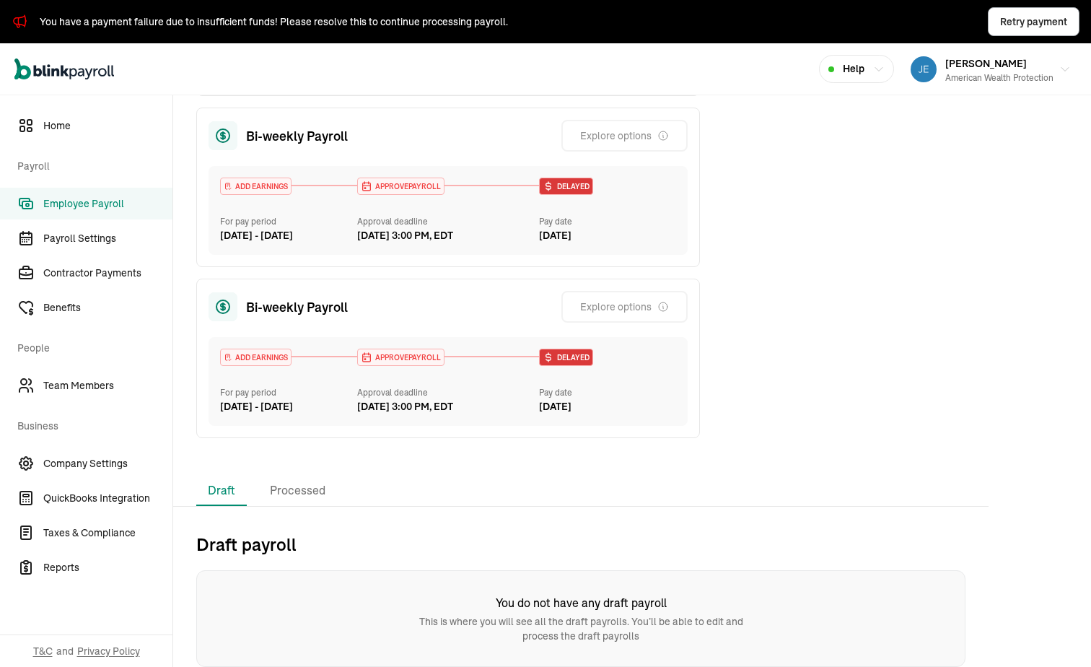
click at [389, 311] on div "Bi-weekly Payroll Explore options" at bounding box center [448, 307] width 479 height 32
click at [401, 364] on div "APPROVE PAYROLL Approval deadline [DATE] 3:00 PM, EDT" at bounding box center [448, 382] width 183 height 66
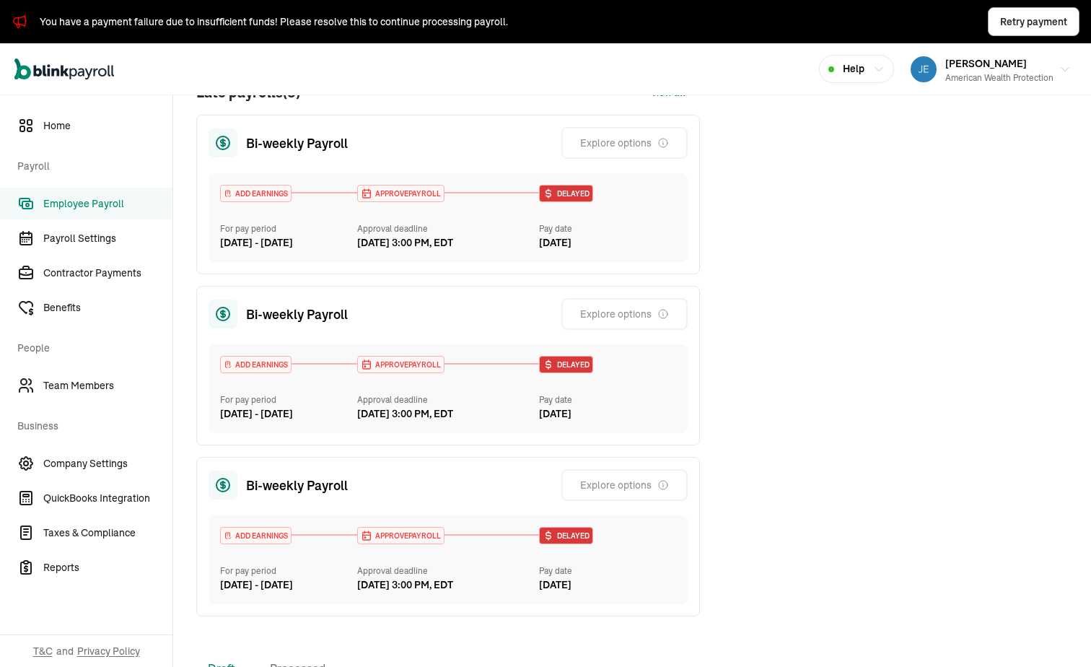
scroll to position [116, 0]
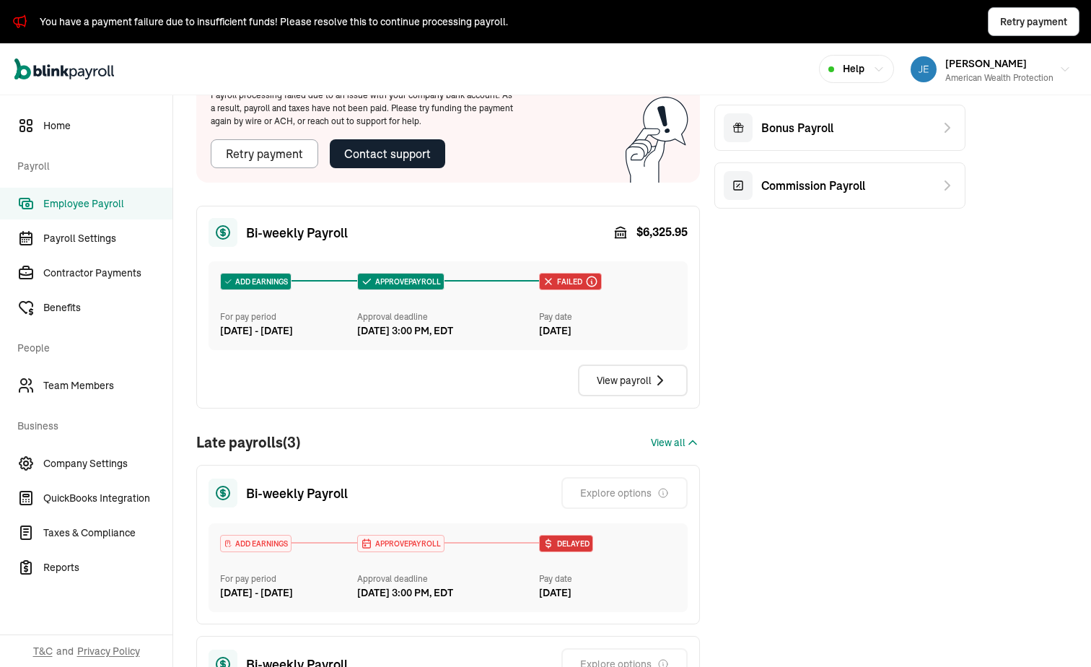
click at [105, 202] on span "Employee Payroll" at bounding box center [107, 203] width 129 height 15
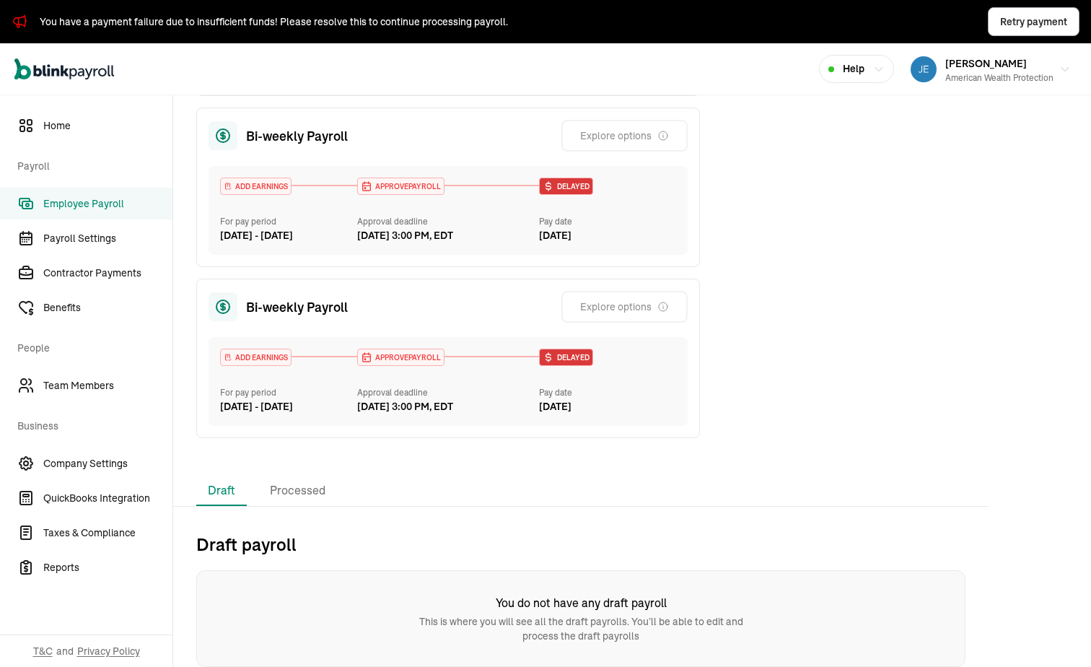
scroll to position [705, 0]
click at [288, 477] on li "Processed" at bounding box center [297, 491] width 79 height 30
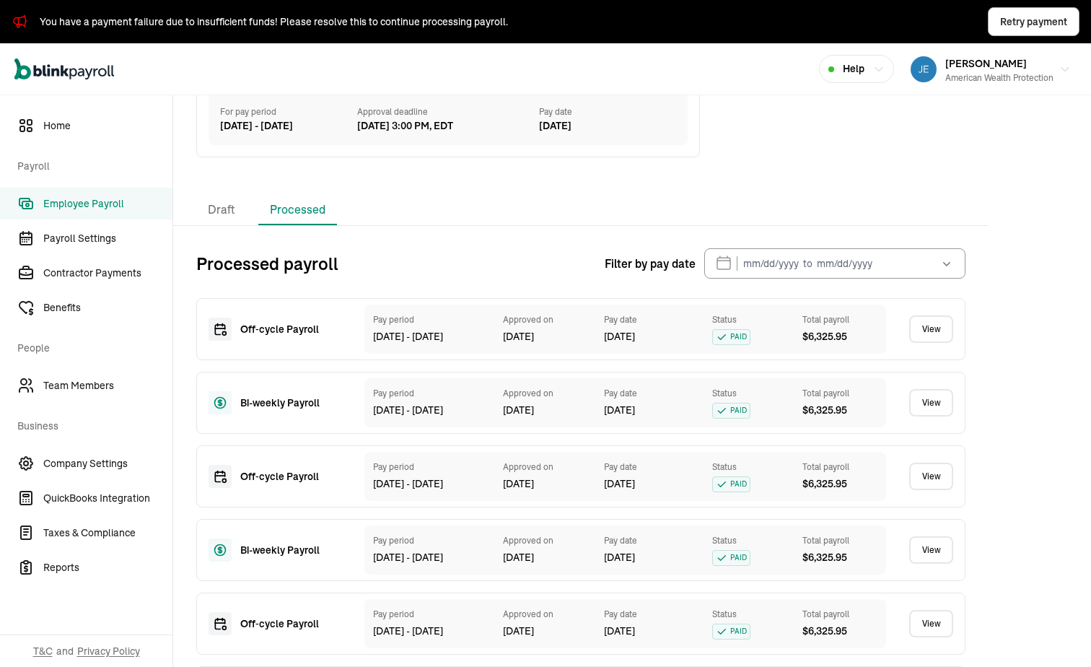
scroll to position [1138, 0]
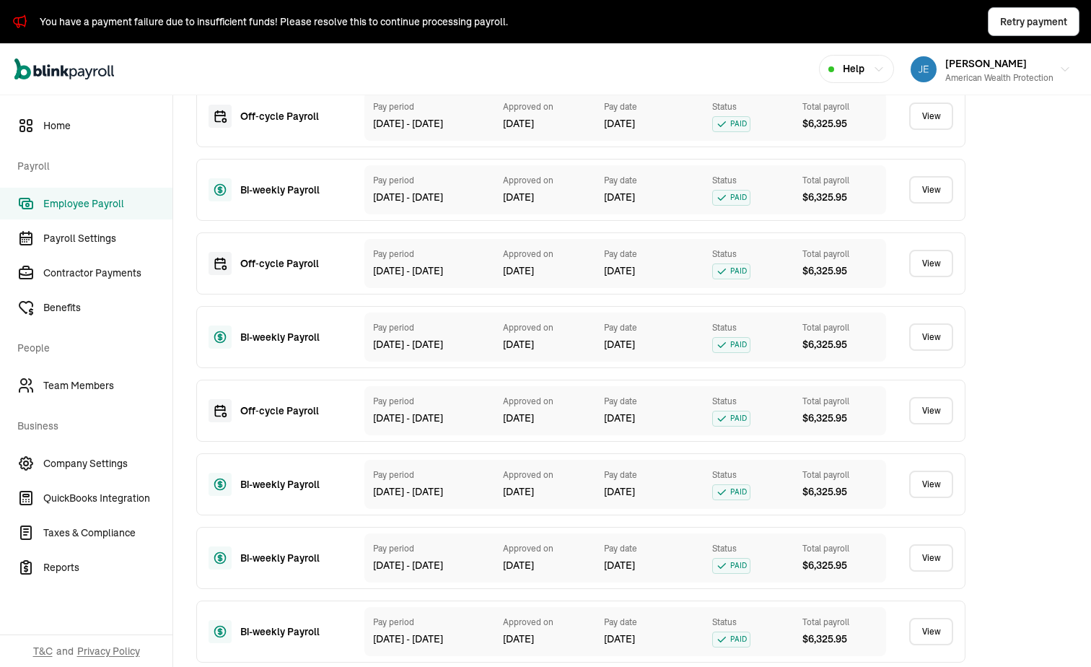
click at [416, 131] on div "[DATE] - [DATE]" at bounding box center [430, 123] width 115 height 15
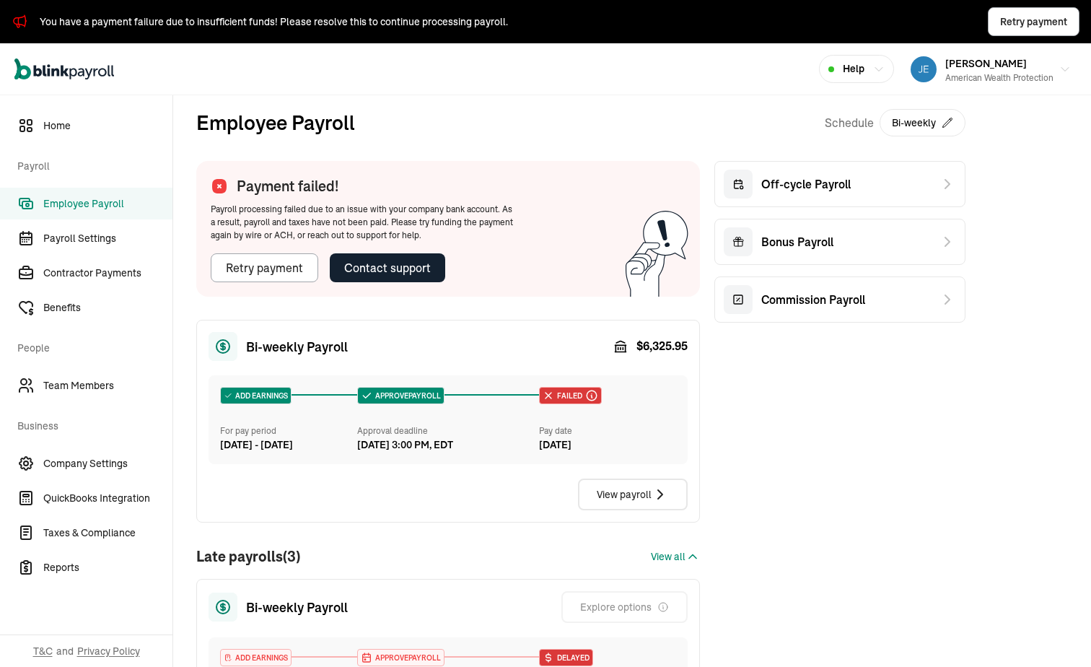
scroll to position [0, 0]
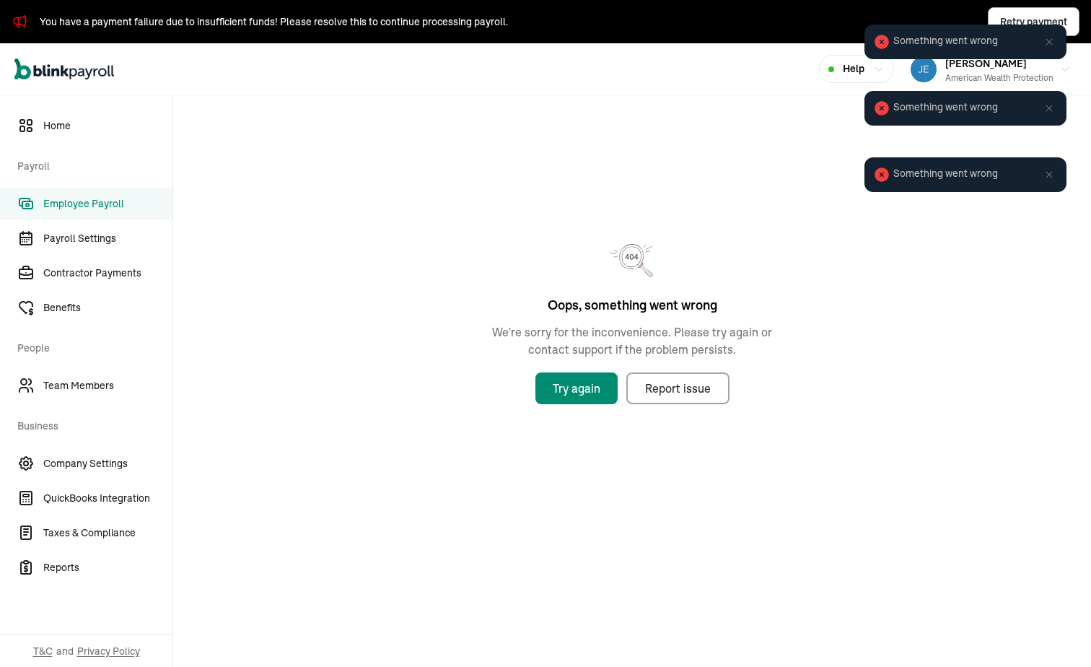
click at [1052, 40] on icon at bounding box center [1050, 42] width 12 height 12
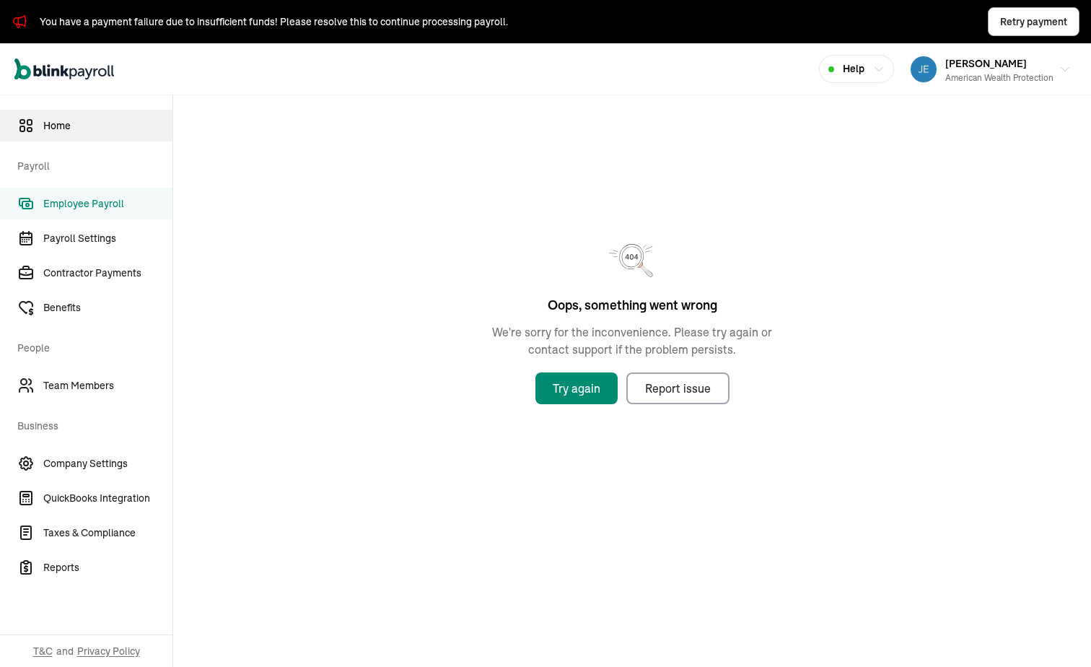
click at [60, 115] on link "Home" at bounding box center [86, 126] width 173 height 32
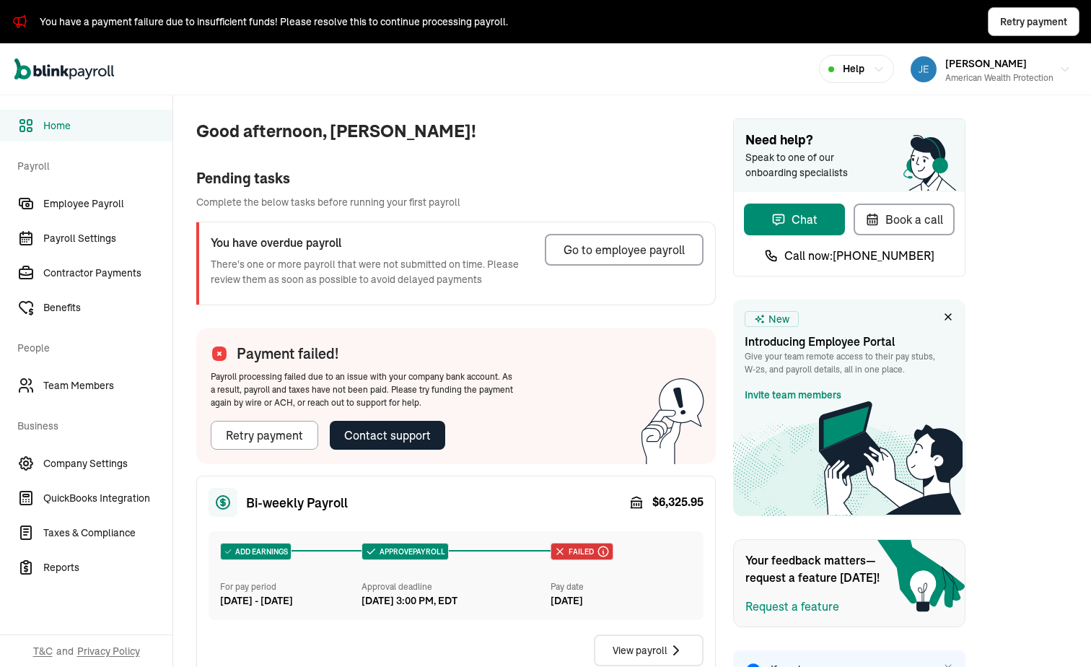
click at [486, 10] on div "You have a payment failure due to insufficient funds! Please resolve this to co…" at bounding box center [560, 21] width 1040 height 29
click at [491, 15] on div "You have a payment failure due to insufficient funds! Please resolve this to co…" at bounding box center [274, 21] width 468 height 15
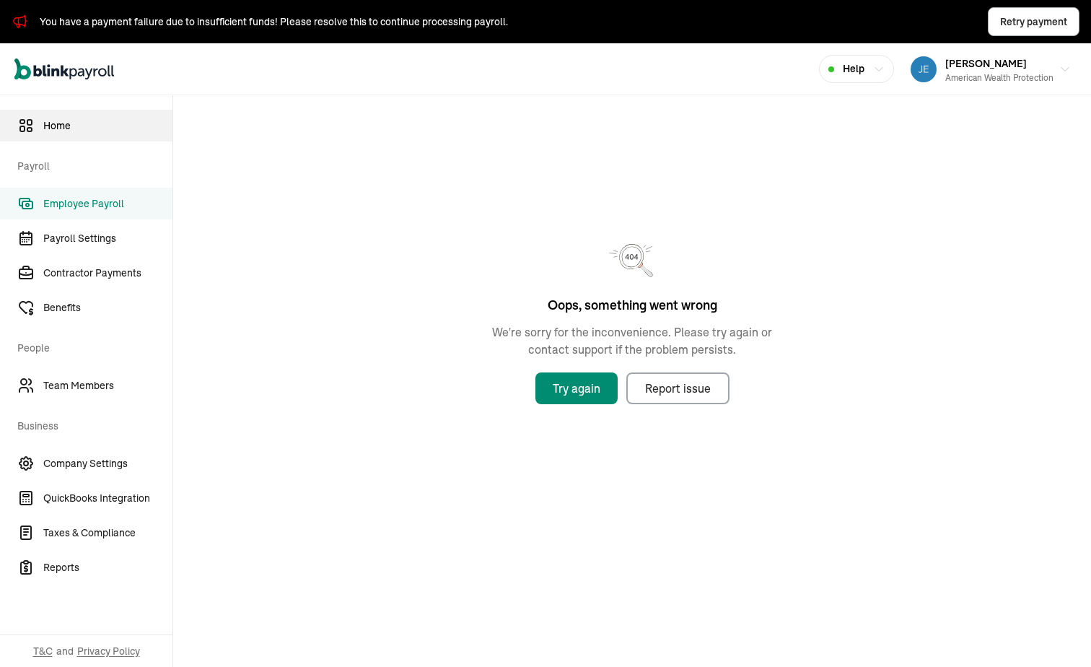
click at [77, 113] on link "Home" at bounding box center [86, 126] width 173 height 32
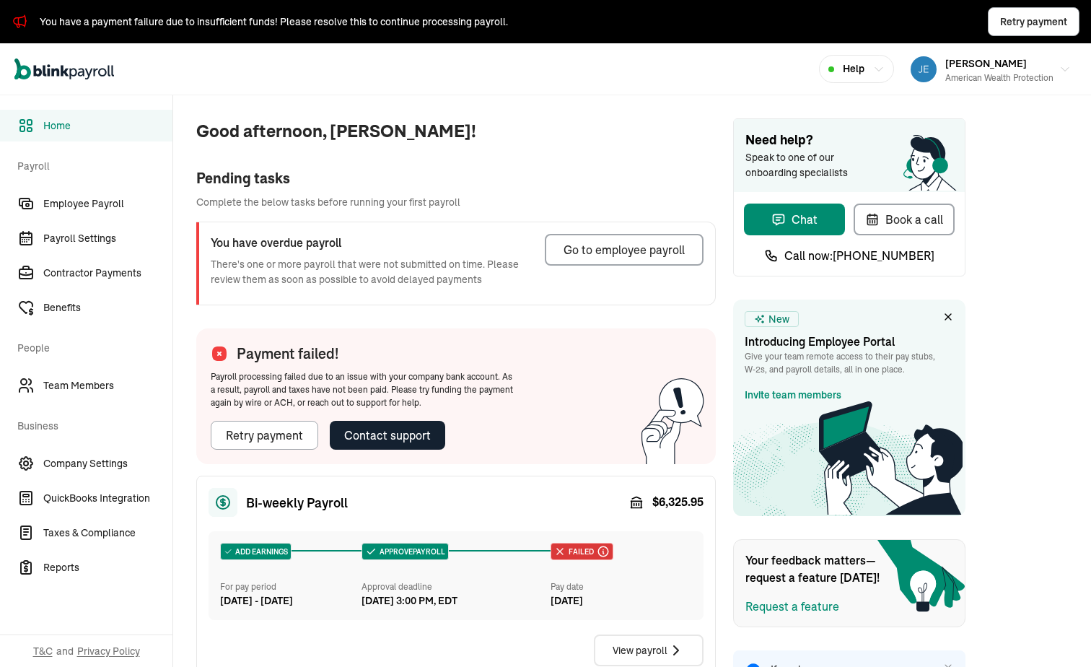
click at [714, 230] on div "You have overdue payroll There's one or more payroll that were not submitted on…" at bounding box center [455, 263] width 519 height 82
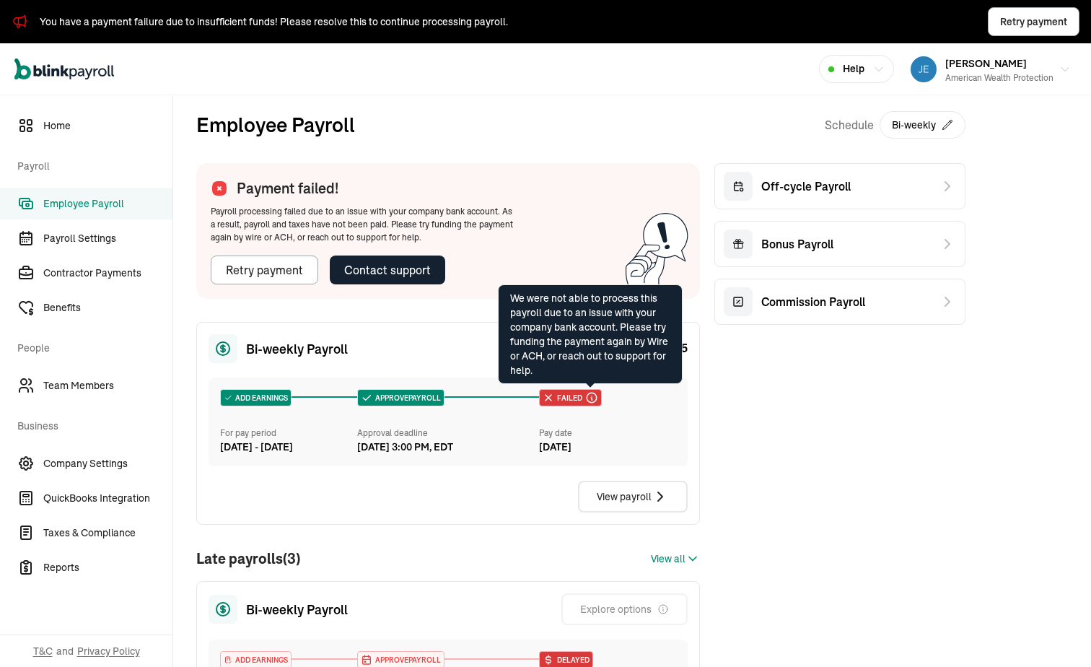
click at [589, 396] on icon at bounding box center [591, 397] width 13 height 13
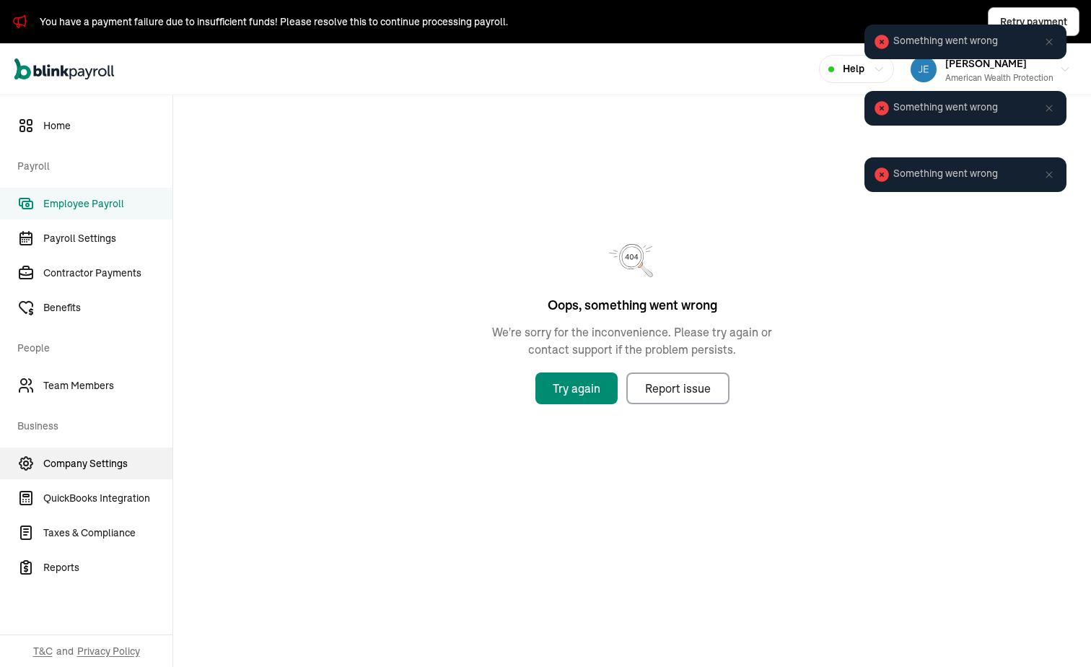
click at [85, 470] on span "Company Settings" at bounding box center [107, 463] width 129 height 15
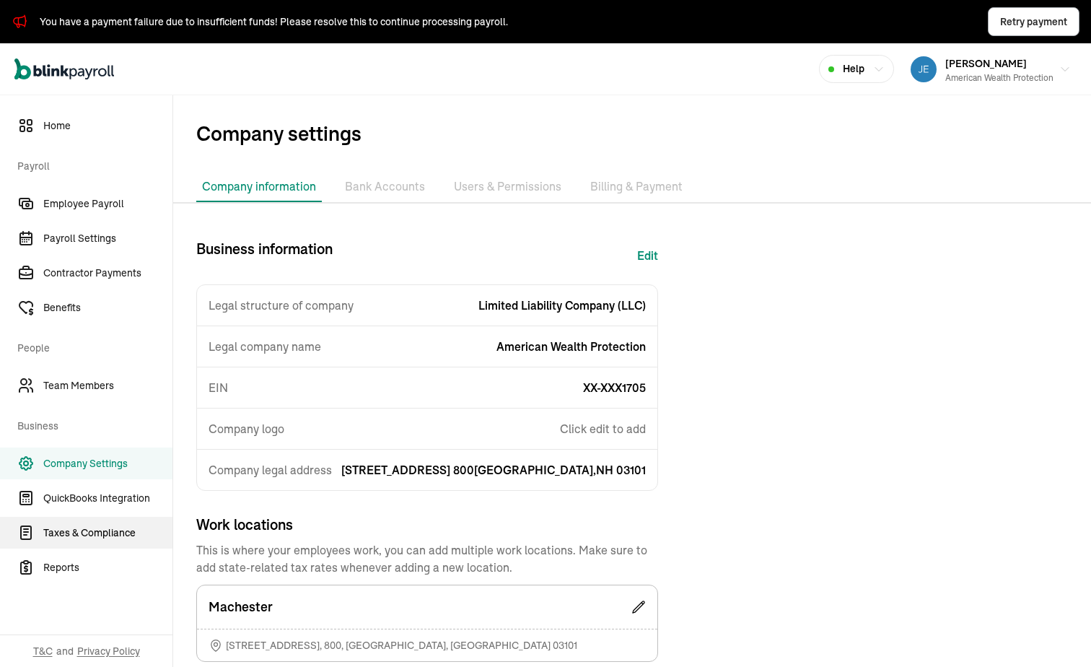
click at [98, 529] on span "Taxes & Compliance" at bounding box center [107, 532] width 129 height 15
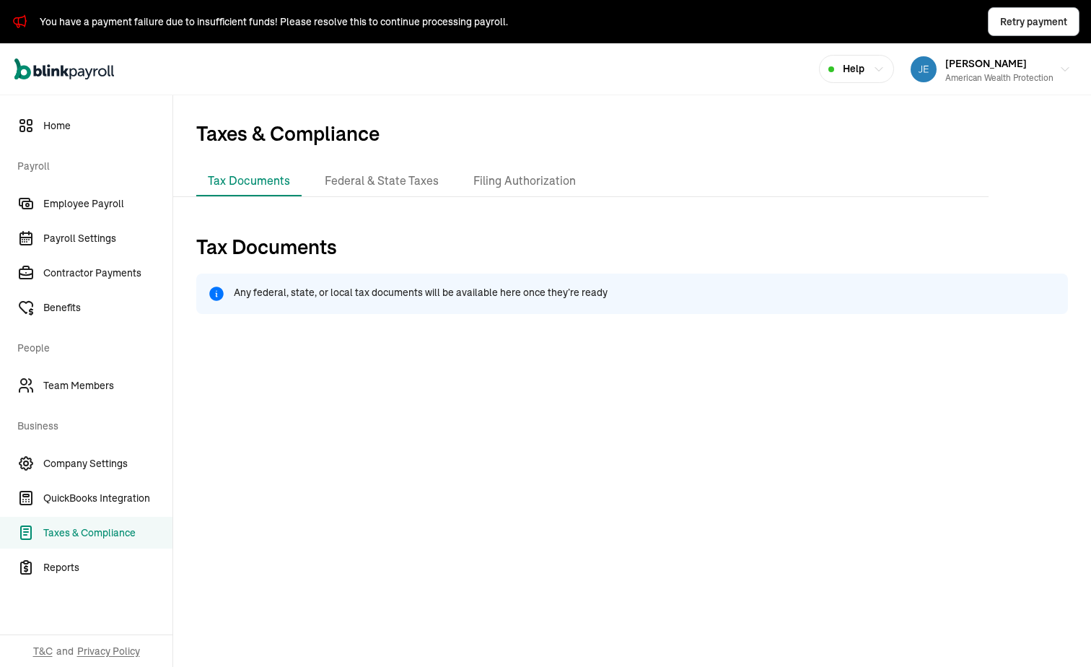
click at [397, 281] on div "Any federal, state, or local tax documents will be available here once they’re …" at bounding box center [632, 294] width 872 height 40
click at [406, 183] on li "Federal & State Taxes" at bounding box center [381, 181] width 137 height 30
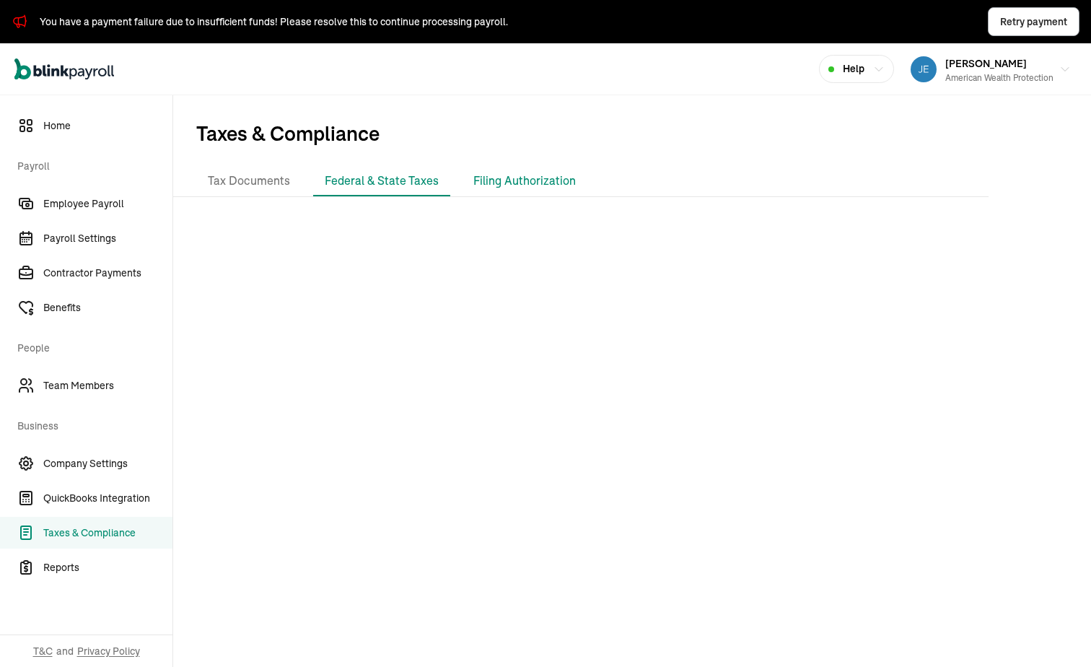
click at [538, 183] on li "Filing Authorization" at bounding box center [525, 181] width 126 height 30
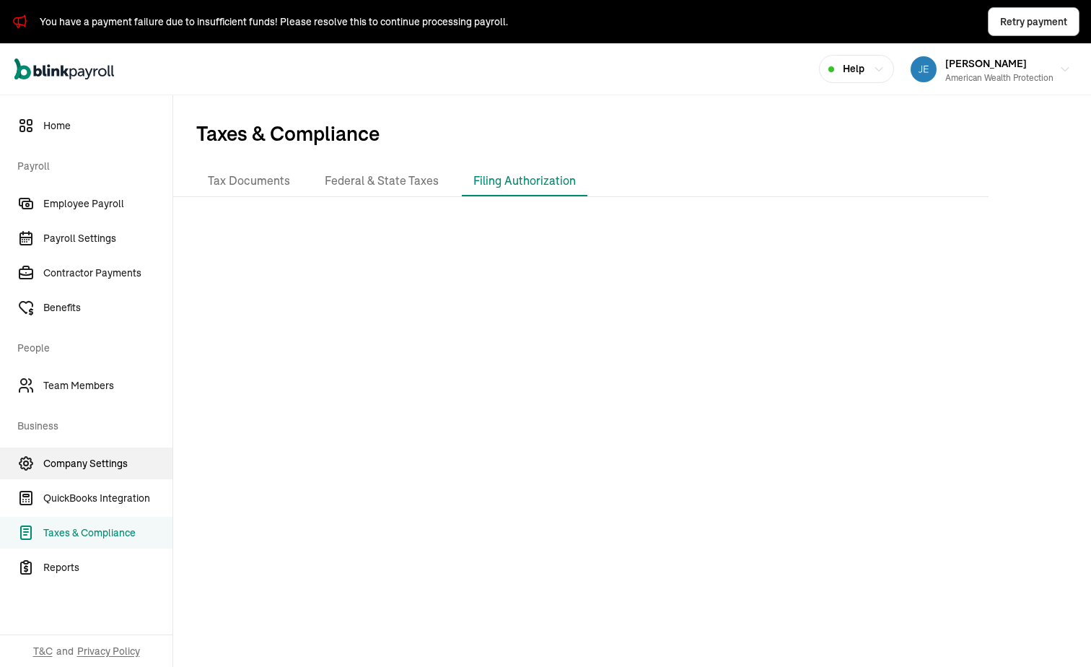
click at [92, 466] on span "Company Settings" at bounding box center [107, 463] width 129 height 15
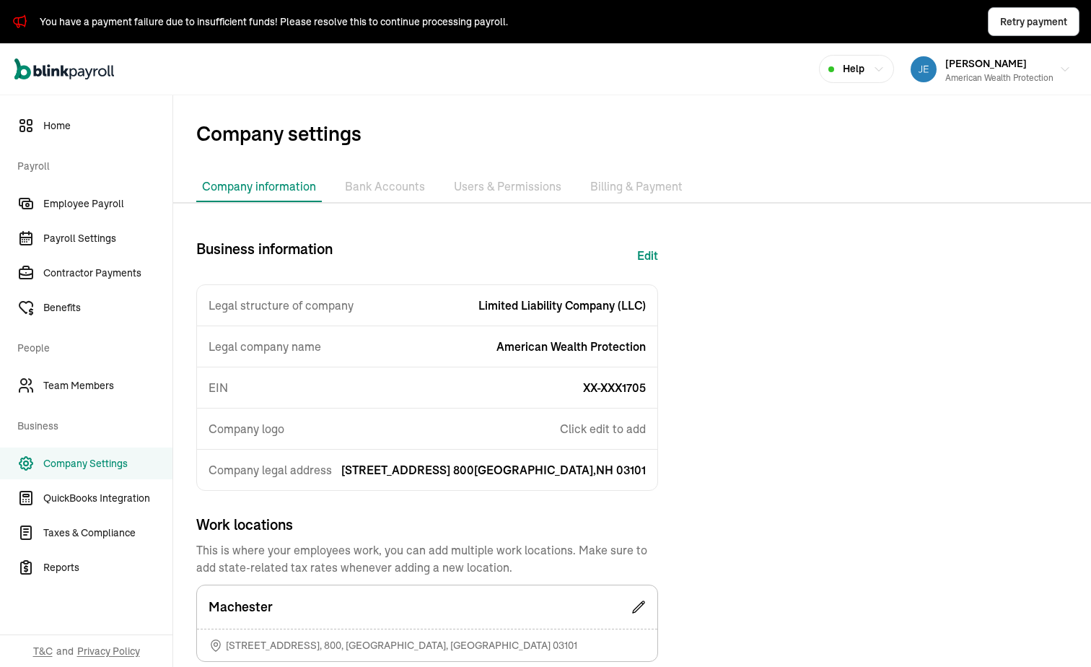
click at [593, 188] on li "Billing & Payment" at bounding box center [637, 187] width 104 height 30
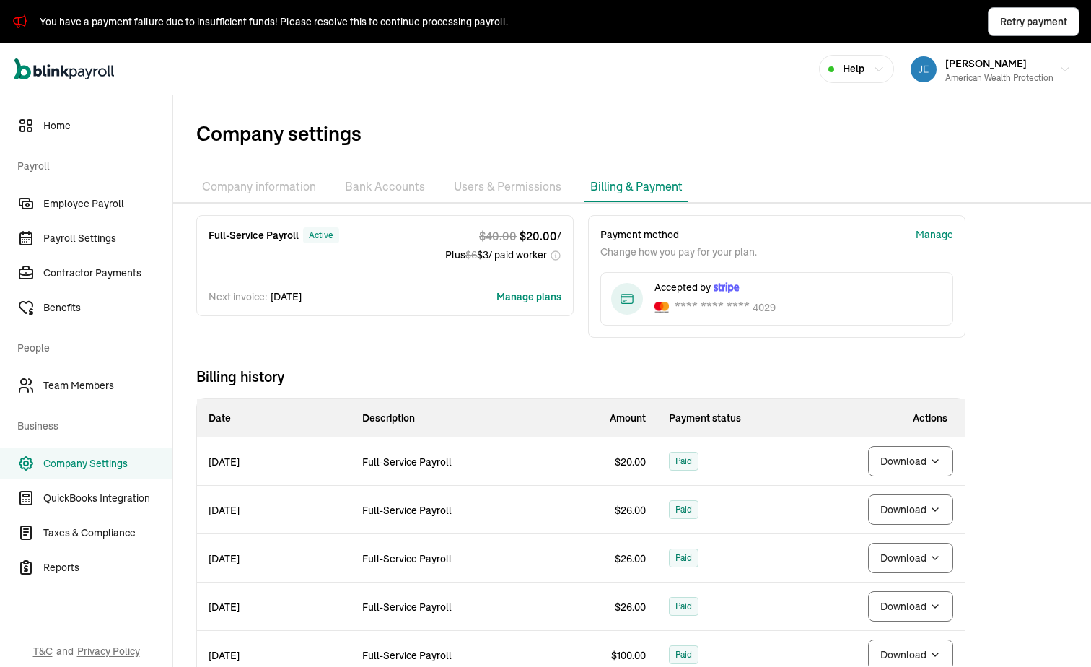
click at [585, 374] on span "Billing history" at bounding box center [580, 377] width 769 height 20
click at [770, 364] on div "Full-Service Payroll active $ 40.00 $ 20.00 / Plus $ 6 $ 3 / paid worker Next i…" at bounding box center [581, 531] width 816 height 632
click at [50, 206] on span "Employee Payroll" at bounding box center [107, 203] width 129 height 15
